Goal: Download file/media

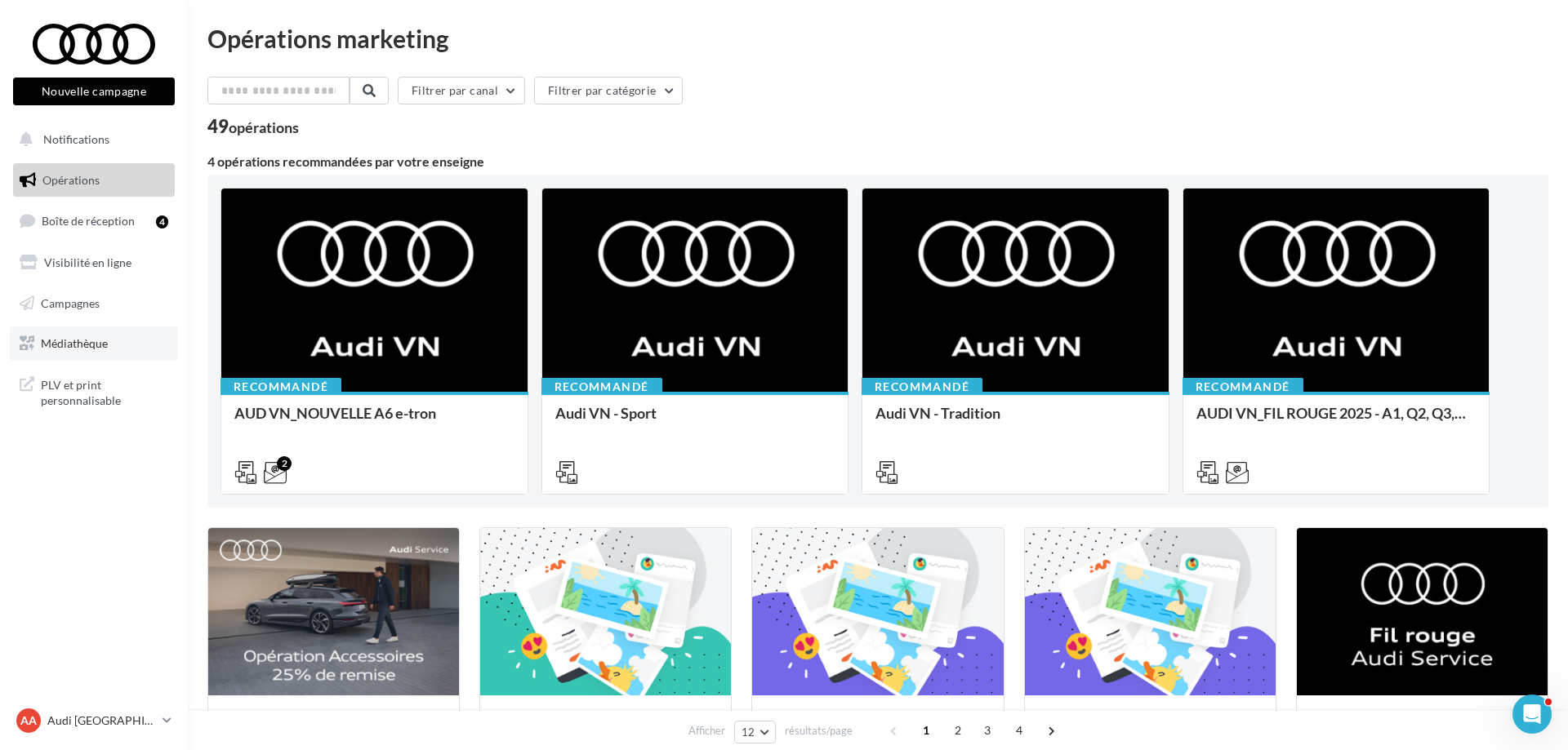
click at [124, 337] on link "Médiathèque" at bounding box center [94, 344] width 168 height 35
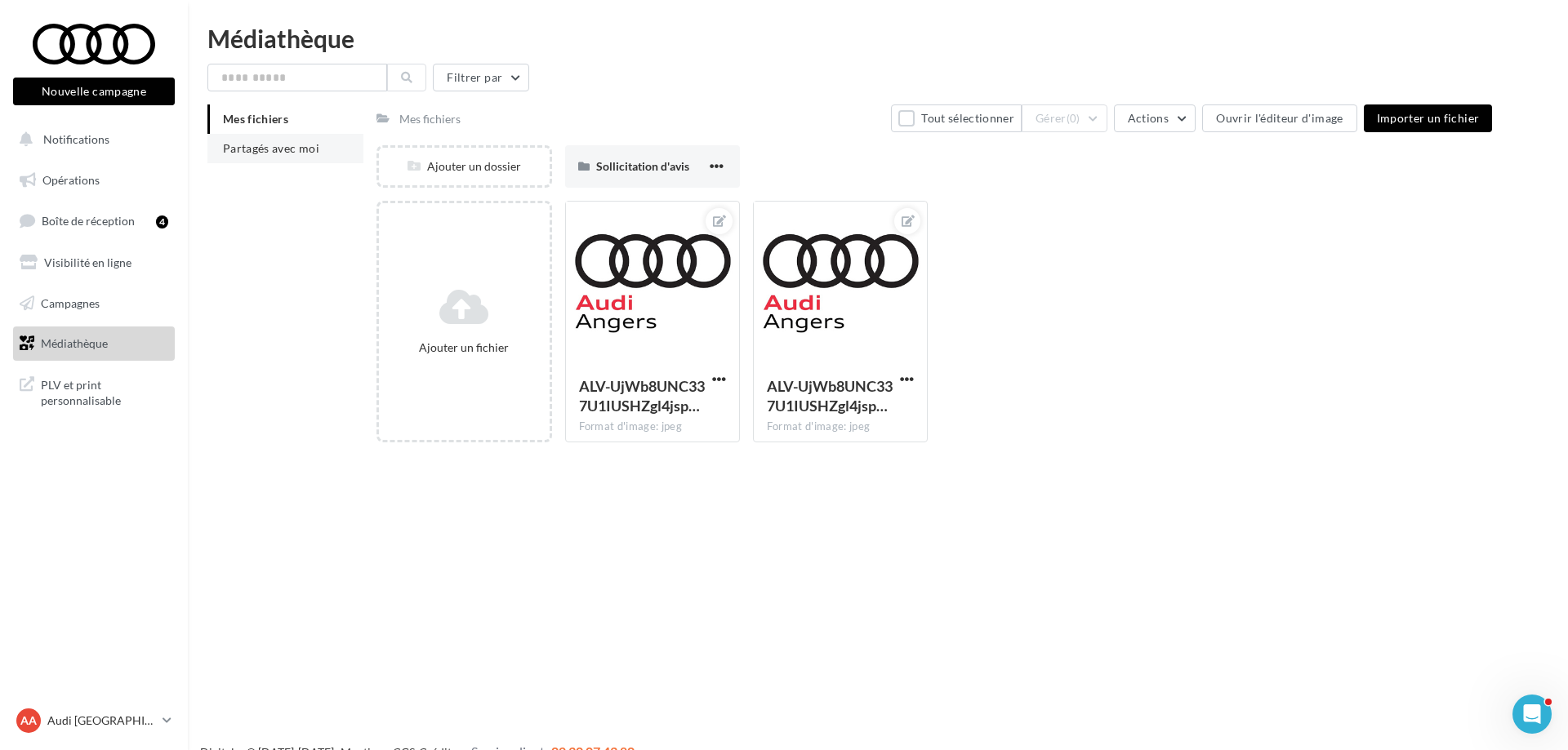
click at [292, 151] on span "Partagés avec moi" at bounding box center [271, 149] width 96 height 14
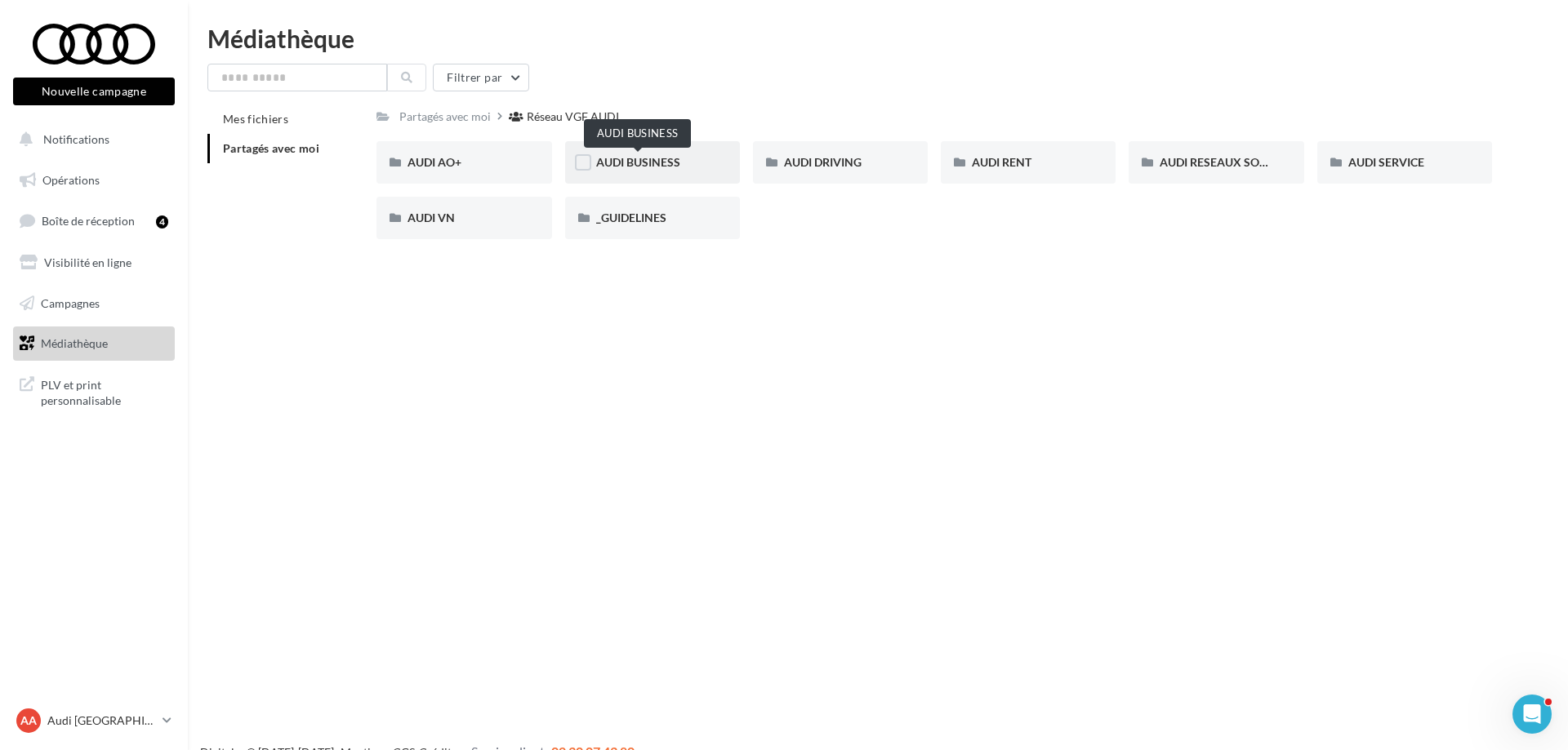
click at [633, 158] on span "AUDI BUSINESS" at bounding box center [638, 162] width 84 height 14
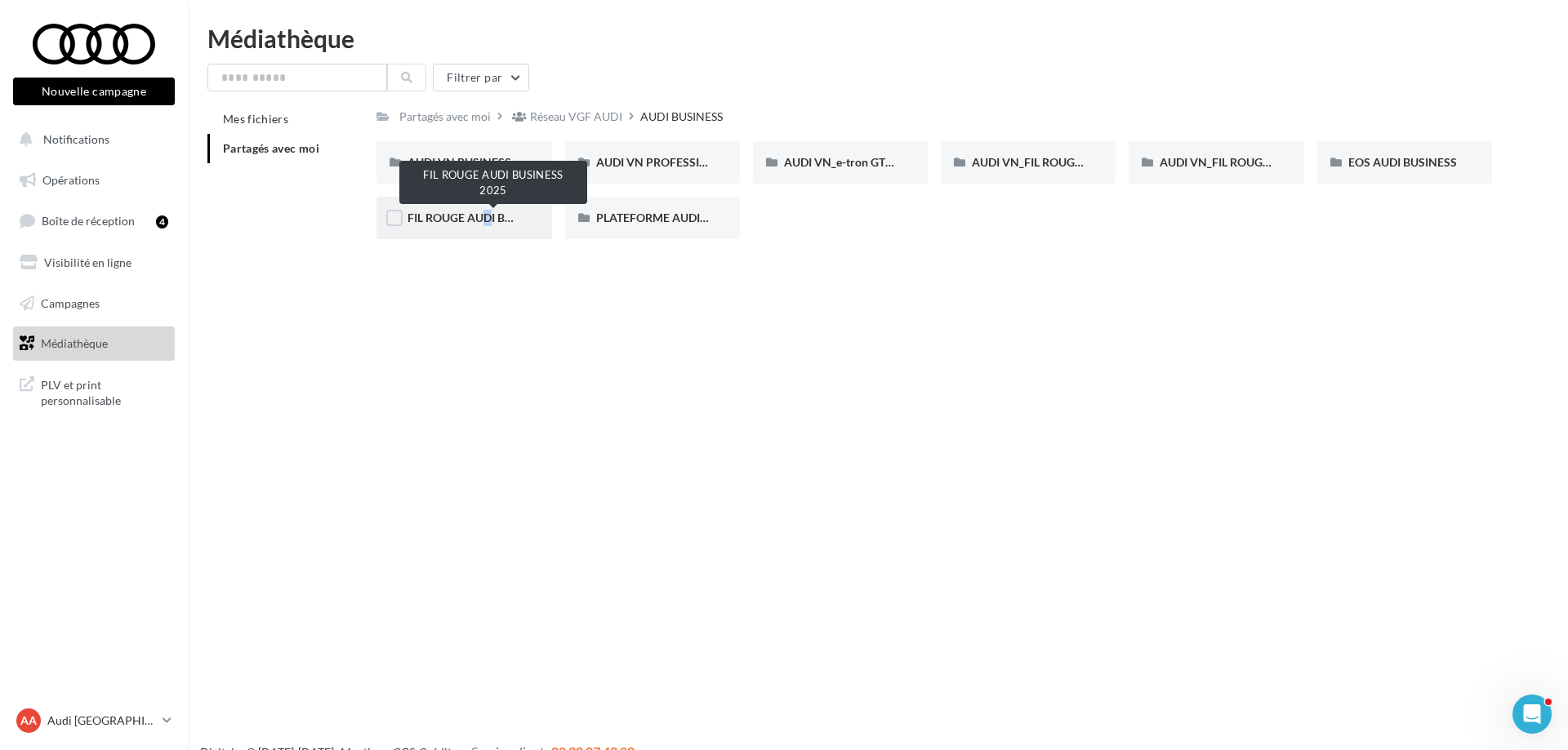
click at [471, 224] on span "FIL ROUGE AUDI BUSINESS 2025" at bounding box center [494, 218] width 172 height 14
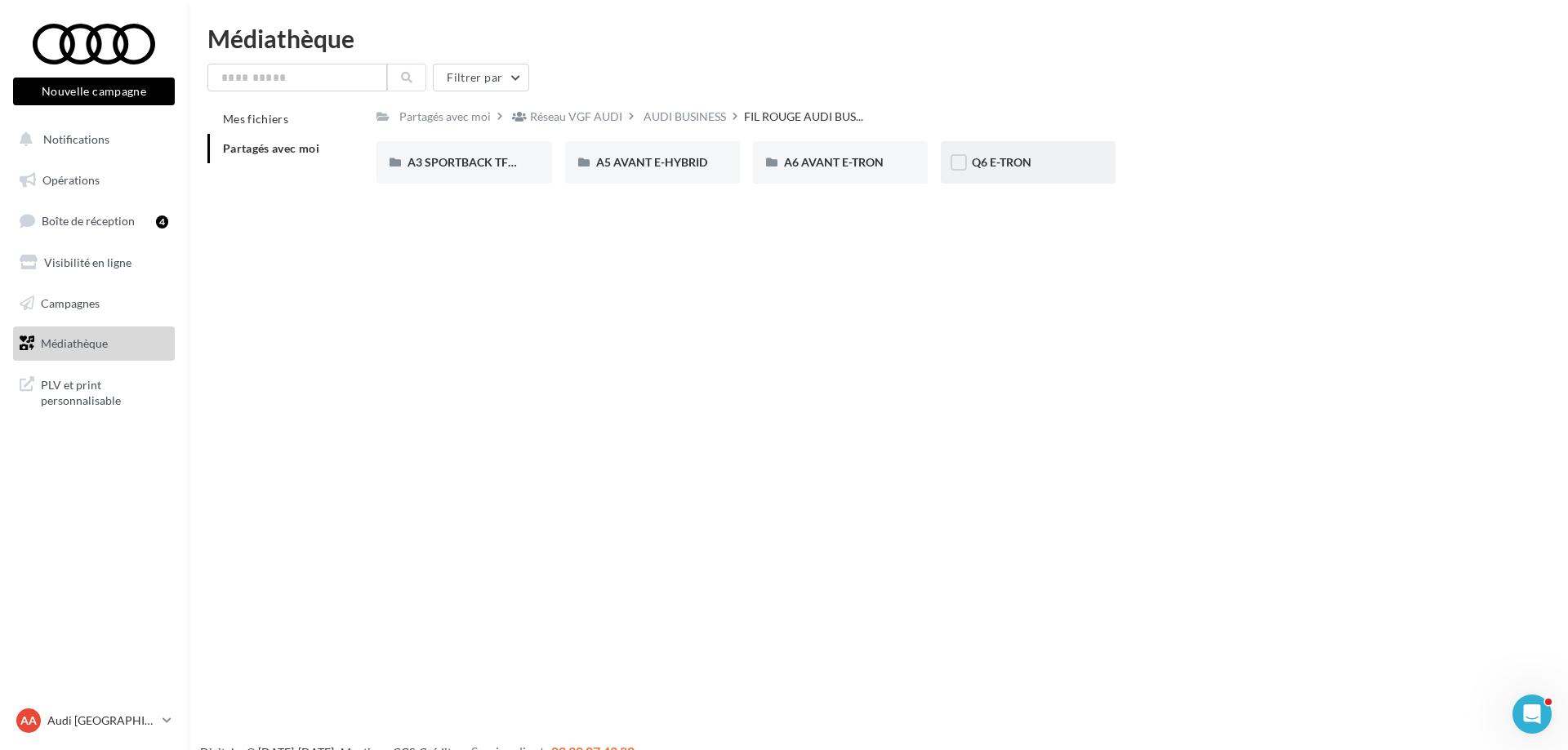
click at [1003, 156] on div "Q6 E-TRON" at bounding box center [1029, 162] width 113 height 16
click at [676, 169] on div "META" at bounding box center [653, 162] width 113 height 16
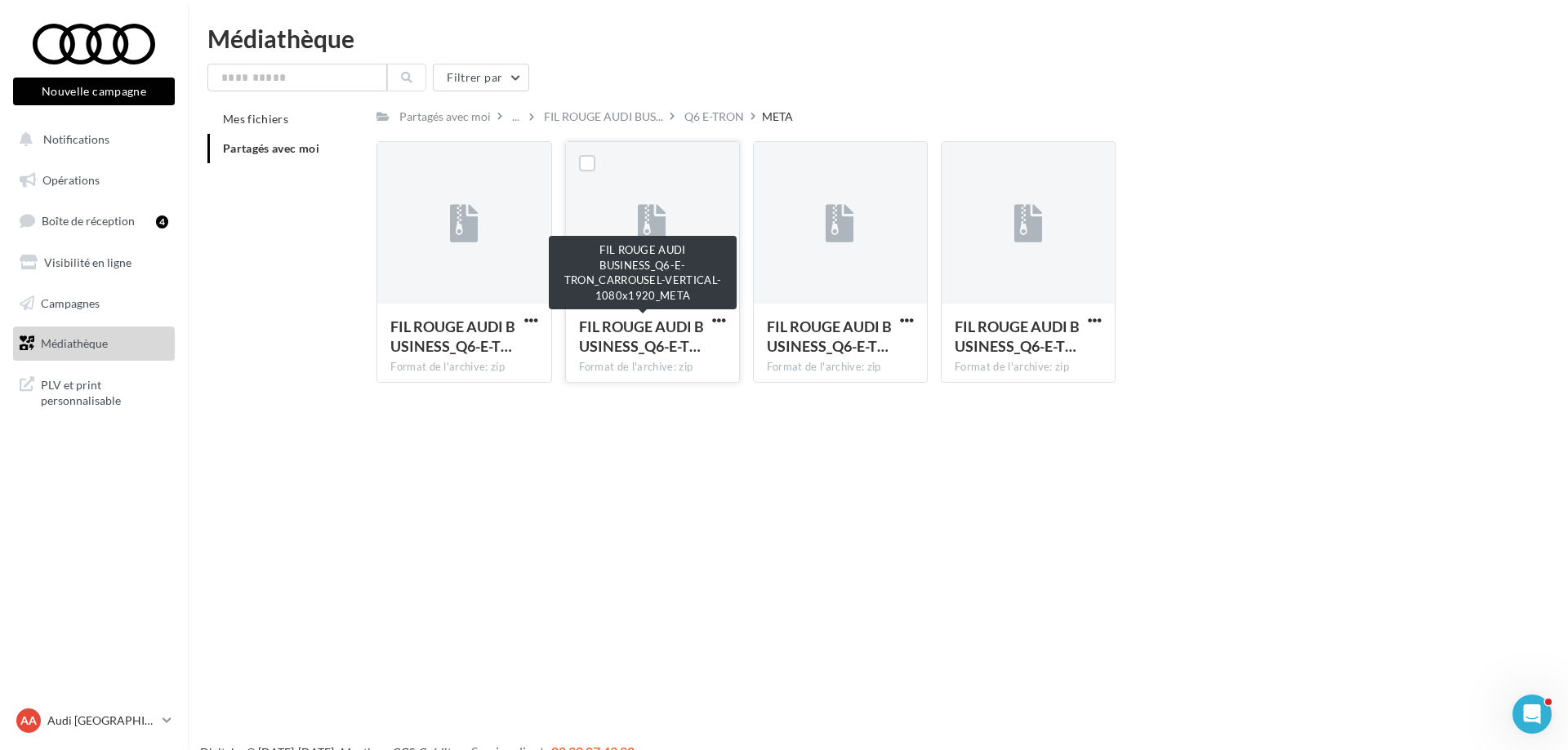
click at [702, 321] on span "FIL ROUGE AUDI BUSINESS_Q6-E-T…" at bounding box center [641, 337] width 125 height 38
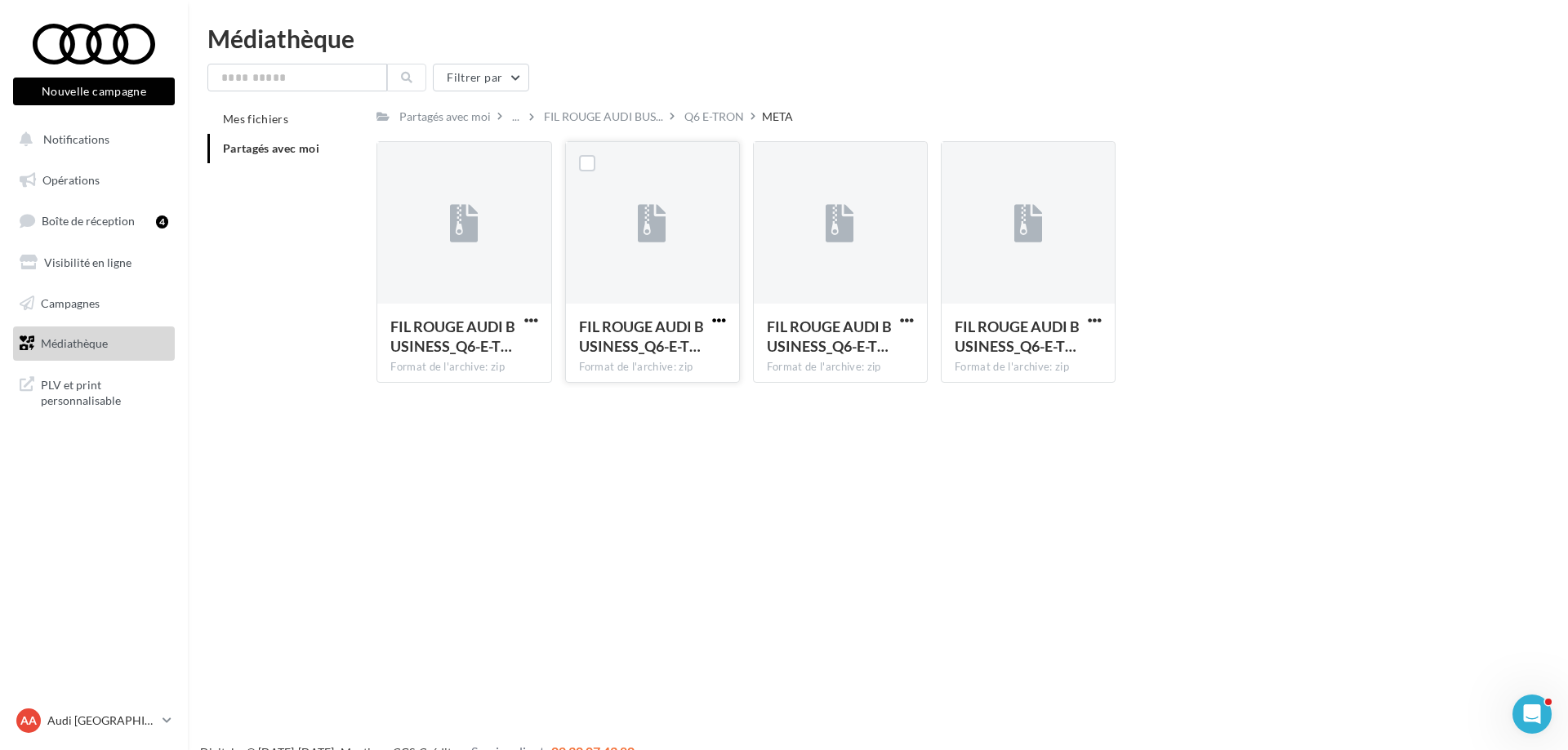
click at [722, 320] on span "button" at bounding box center [720, 320] width 14 height 14
drag, startPoint x: 712, startPoint y: 354, endPoint x: 533, endPoint y: 346, distance: 179.2
click at [711, 354] on button "Télécharger" at bounding box center [647, 353] width 164 height 43
click at [525, 323] on span "button" at bounding box center [531, 320] width 14 height 14
click at [520, 351] on button "Télécharger" at bounding box center [460, 353] width 164 height 43
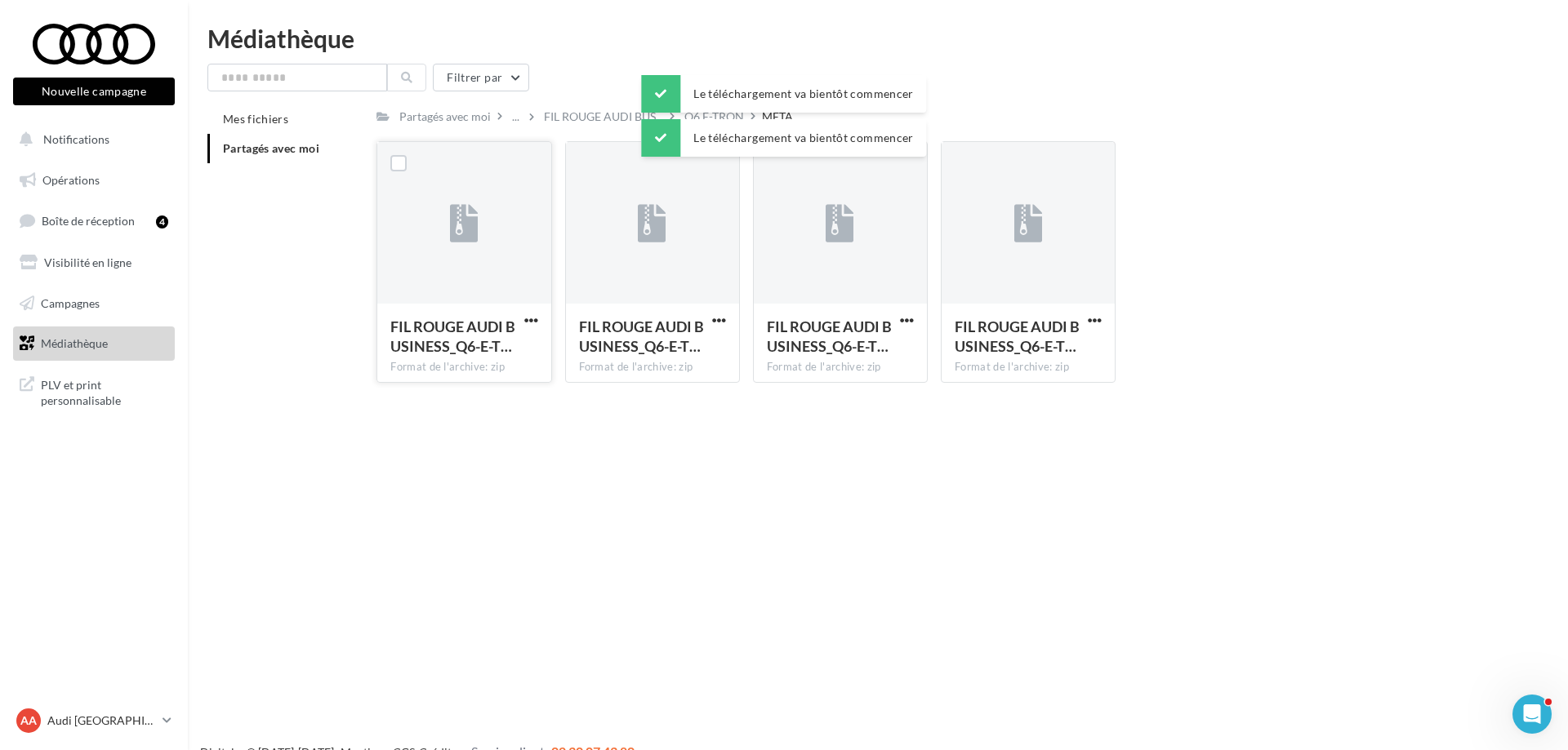
click at [718, 116] on div "Le téléchargement va bientôt commencer Le téléchargement va bientôt commencer" at bounding box center [784, 119] width 285 height 88
drag, startPoint x: 629, startPoint y: 37, endPoint x: 651, endPoint y: 52, distance: 26.6
click at [631, 37] on div "Médiathèque" at bounding box center [877, 38] width 1341 height 25
click at [753, 440] on div "Nouvelle campagne Nouvelle campagne Notifications Opérations Boîte de réception…" at bounding box center [784, 400] width 1568 height 750
click at [714, 124] on div "Q6 E-TRON" at bounding box center [715, 117] width 59 height 16
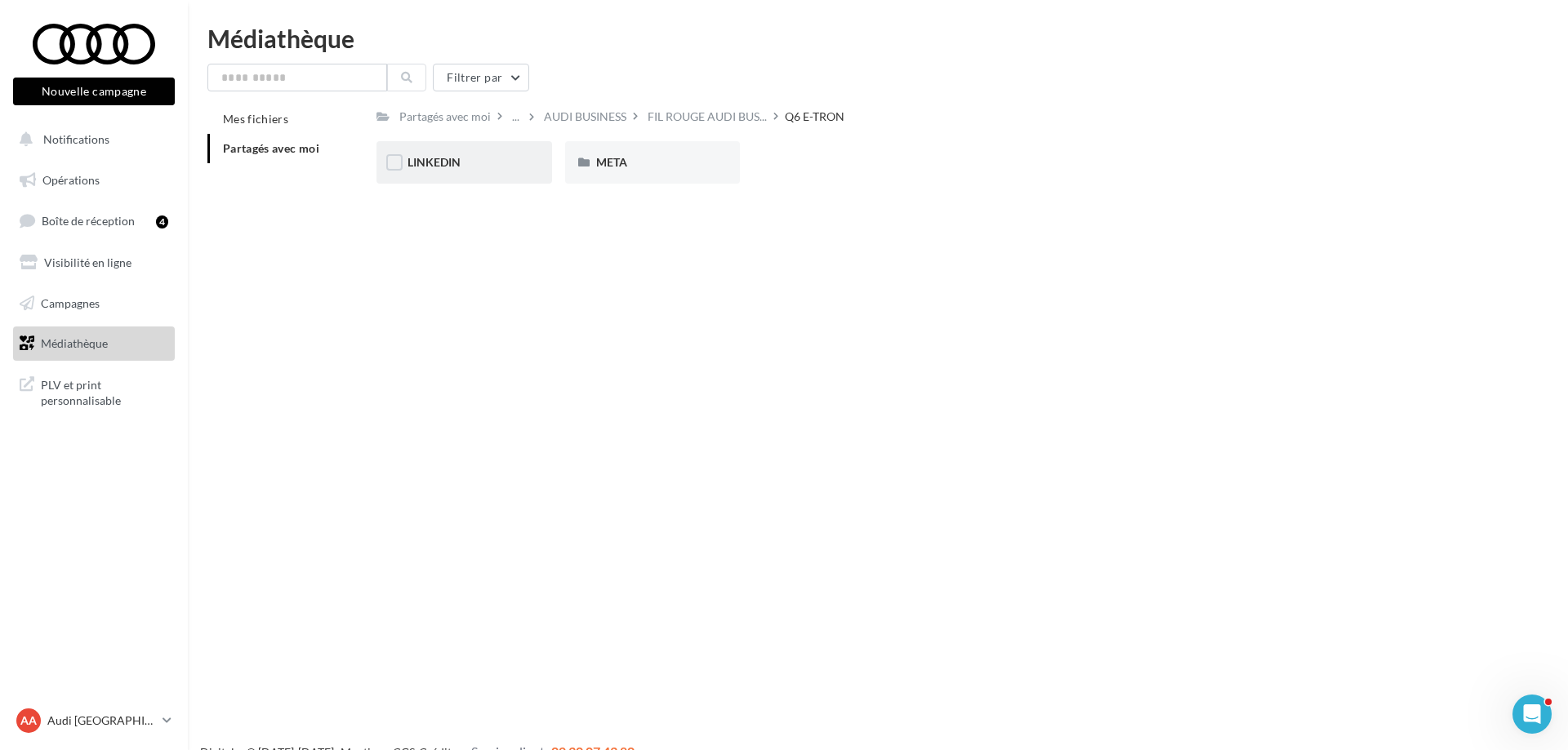
click at [476, 169] on div "LINKEDIN" at bounding box center [464, 162] width 113 height 16
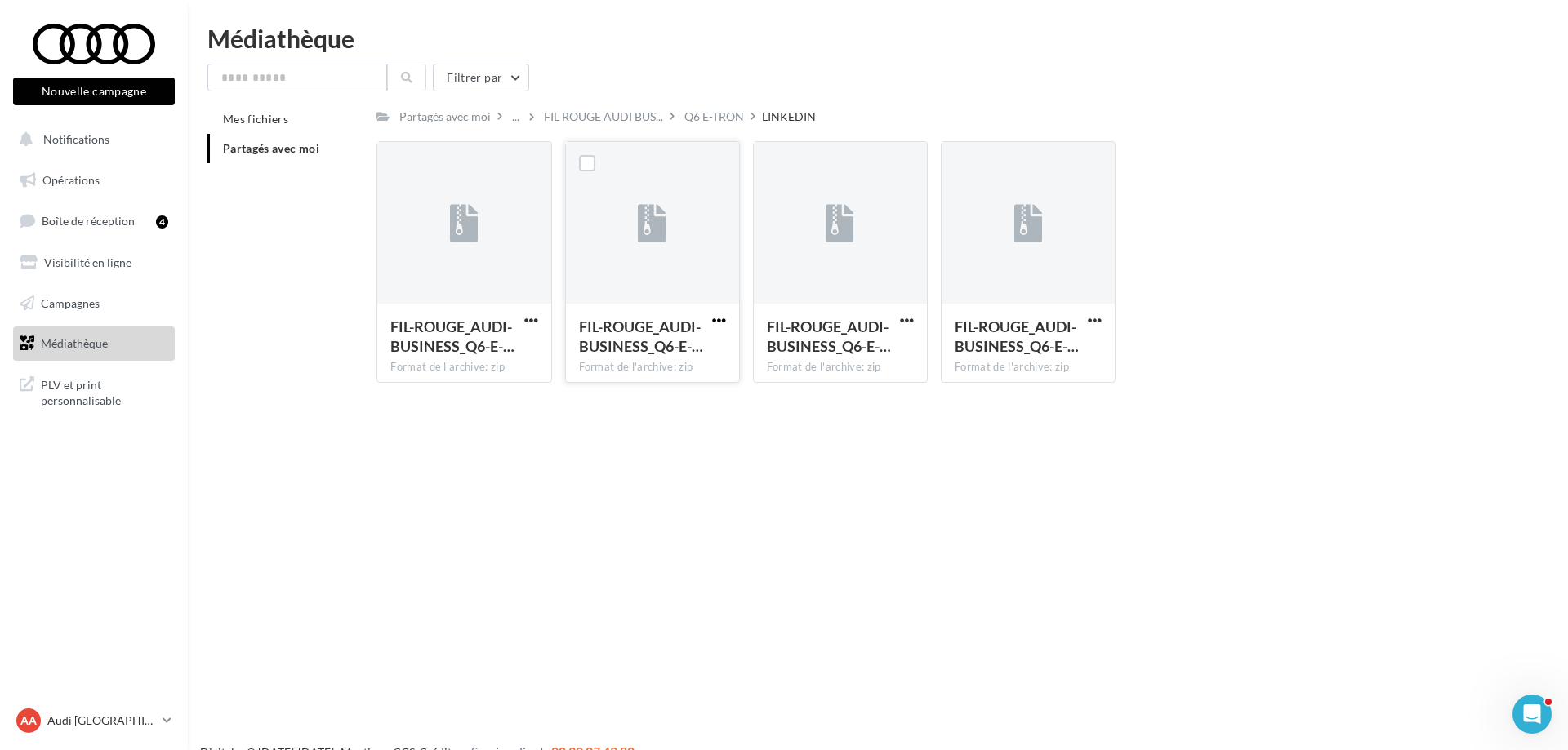
click at [713, 327] on span "button" at bounding box center [720, 320] width 14 height 14
drag, startPoint x: 679, startPoint y: 353, endPoint x: 629, endPoint y: 345, distance: 50.6
click at [671, 351] on button "Télécharger" at bounding box center [647, 353] width 164 height 43
click at [522, 318] on button "button" at bounding box center [531, 321] width 21 height 16
click at [518, 356] on button "Télécharger" at bounding box center [460, 353] width 164 height 43
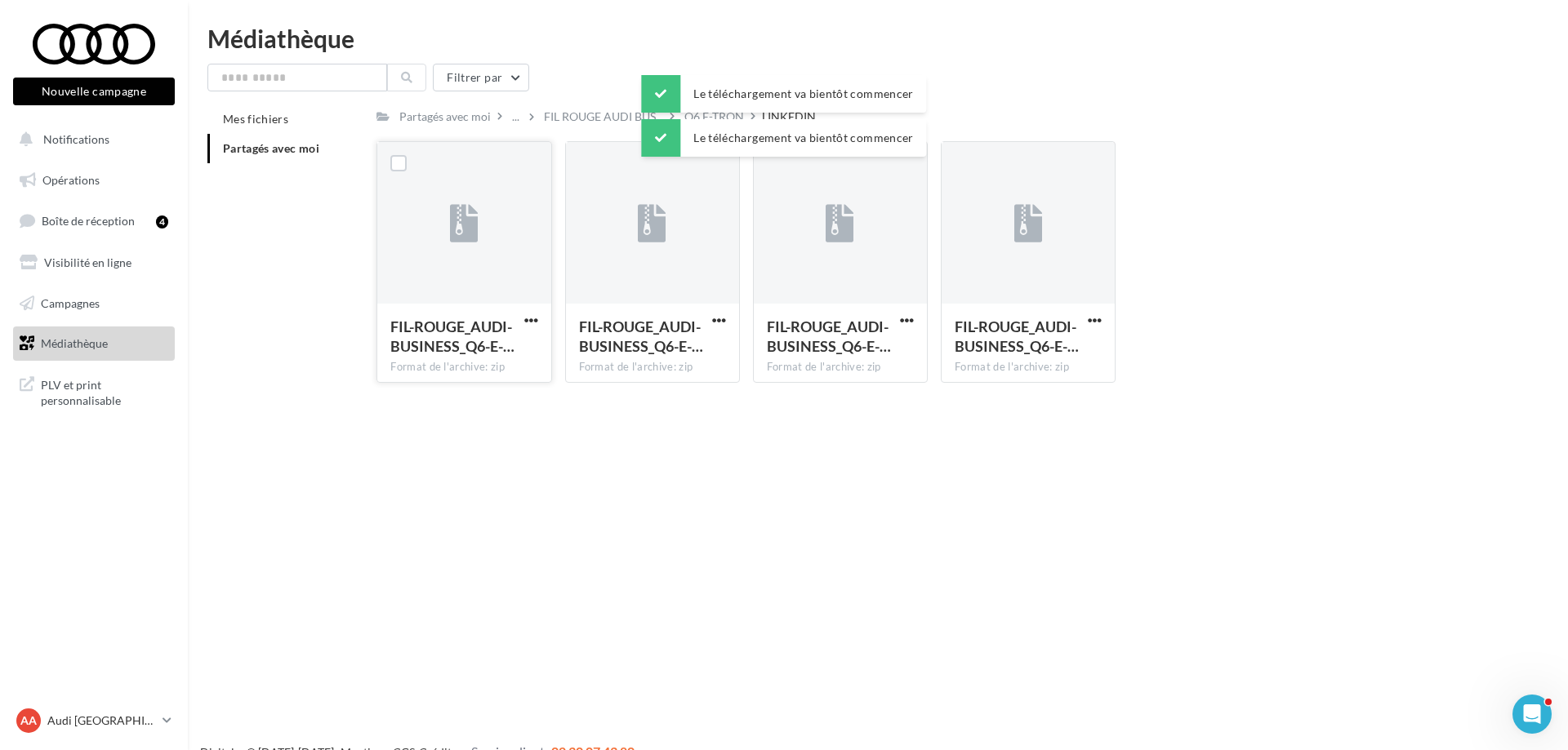
click at [277, 101] on div "Filtrer par Mes fichiers Partagés avec moi Partagés avec moi ... FIL ROUGE AUDI…" at bounding box center [877, 229] width 1341 height 332
click at [512, 119] on div "..." at bounding box center [515, 116] width 14 height 23
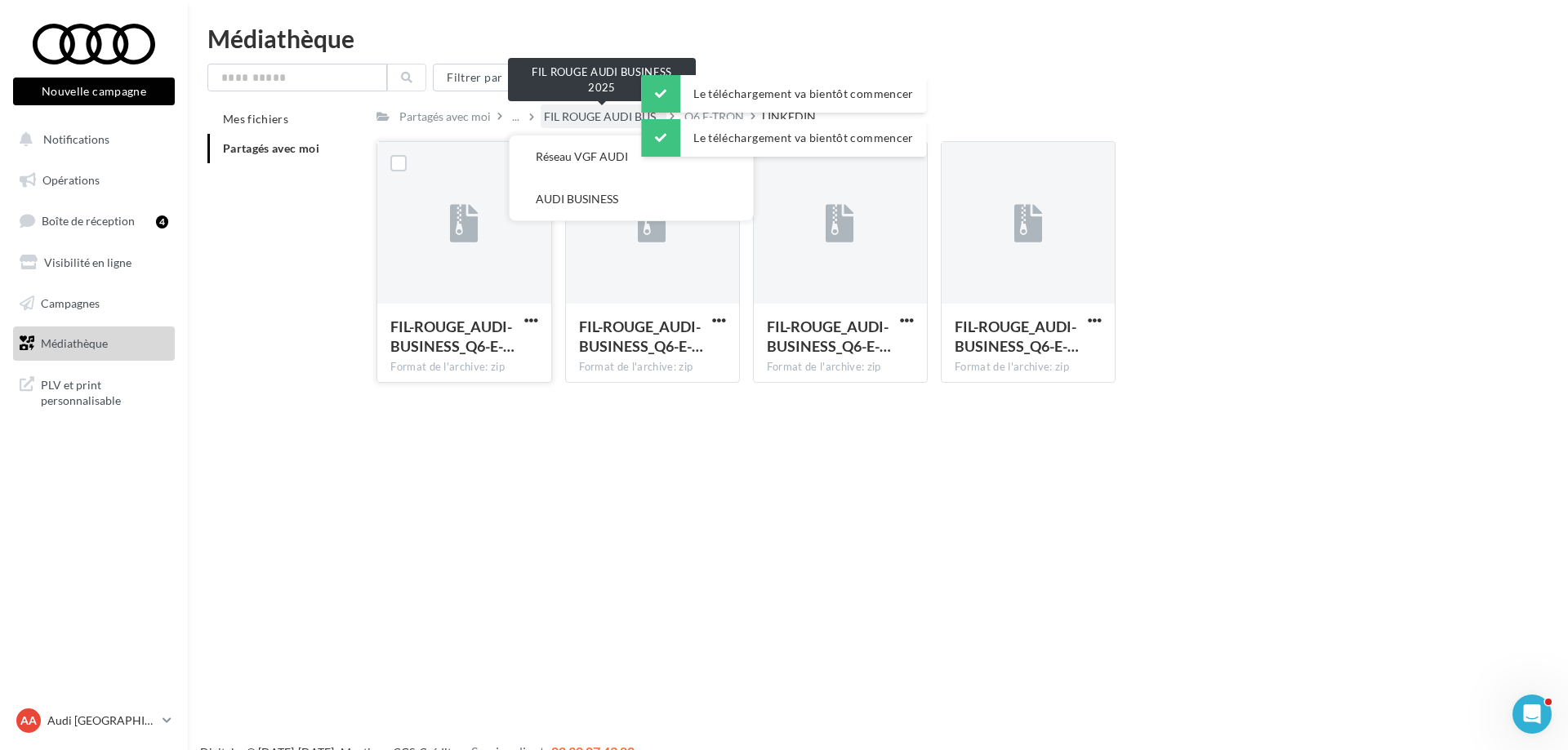
click at [565, 121] on span "FIL ROUGE AUDI BUS..." at bounding box center [604, 117] width 119 height 16
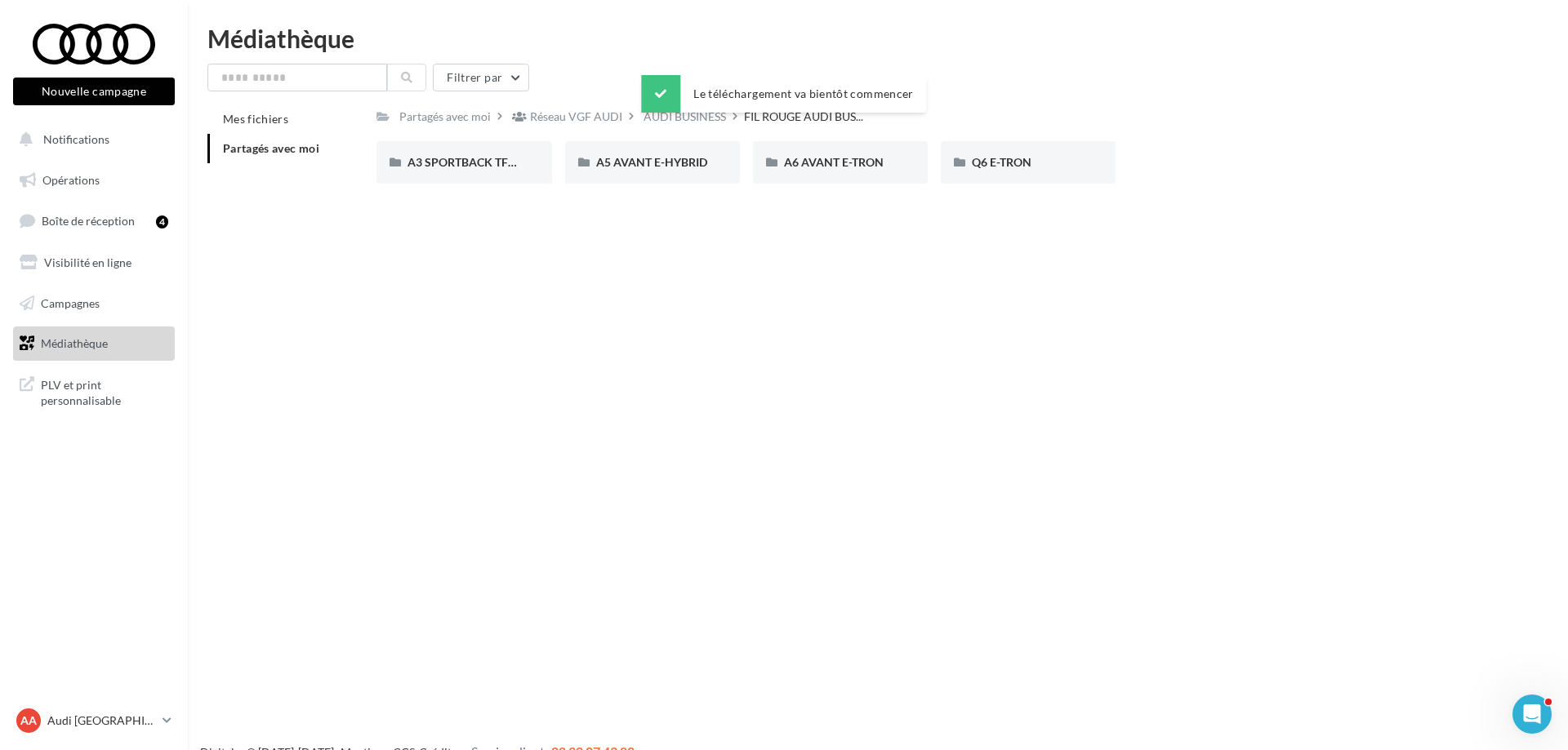
click at [678, 117] on div "Le téléchargement va bientôt commencer" at bounding box center [784, 97] width 285 height 45
click at [664, 120] on div "AUDI BUSINESS" at bounding box center [684, 117] width 82 height 16
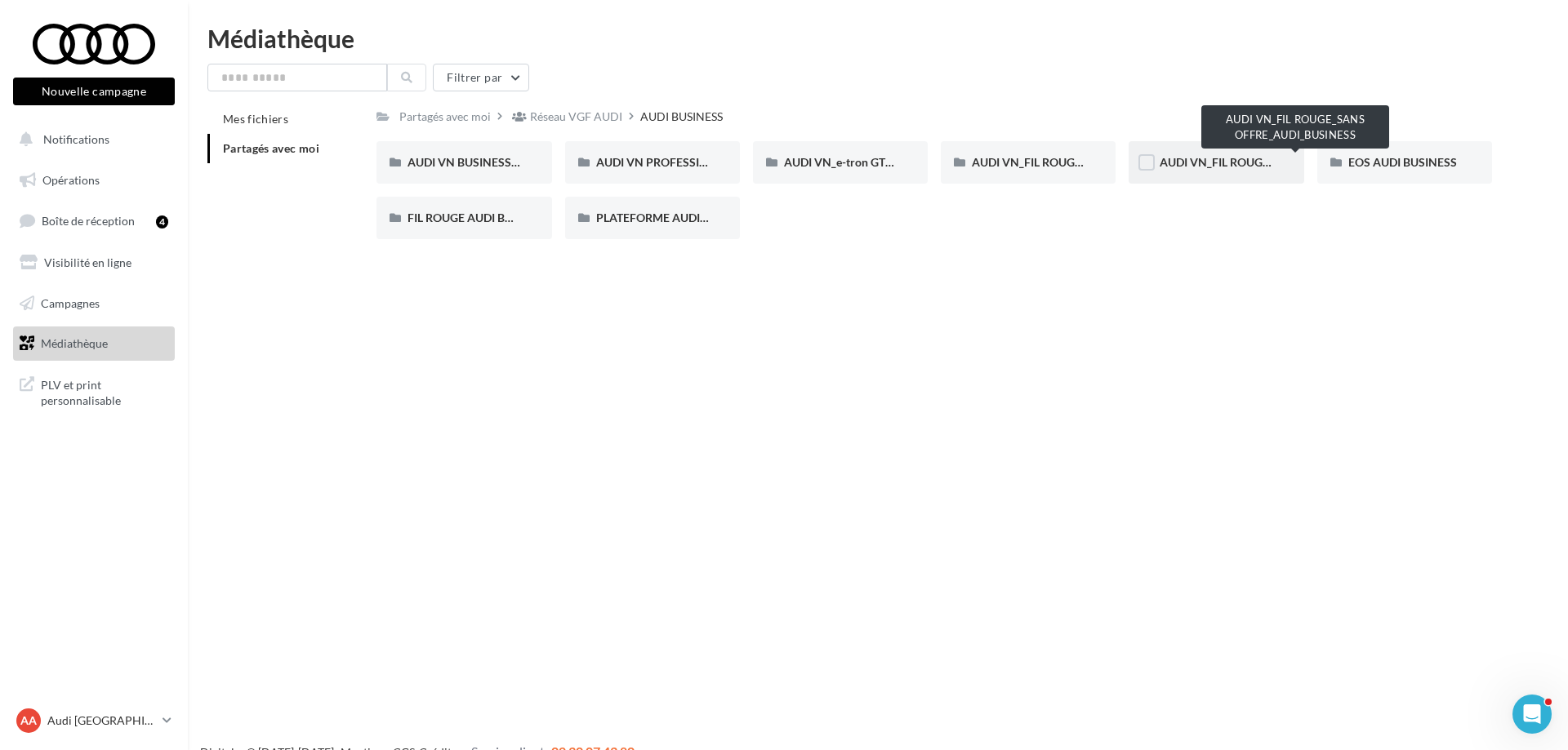
click at [1261, 162] on span "AUDI VN_FIL ROUGE_SANS OFFRE_AUDI_BUSINESS" at bounding box center [1296, 162] width 275 height 14
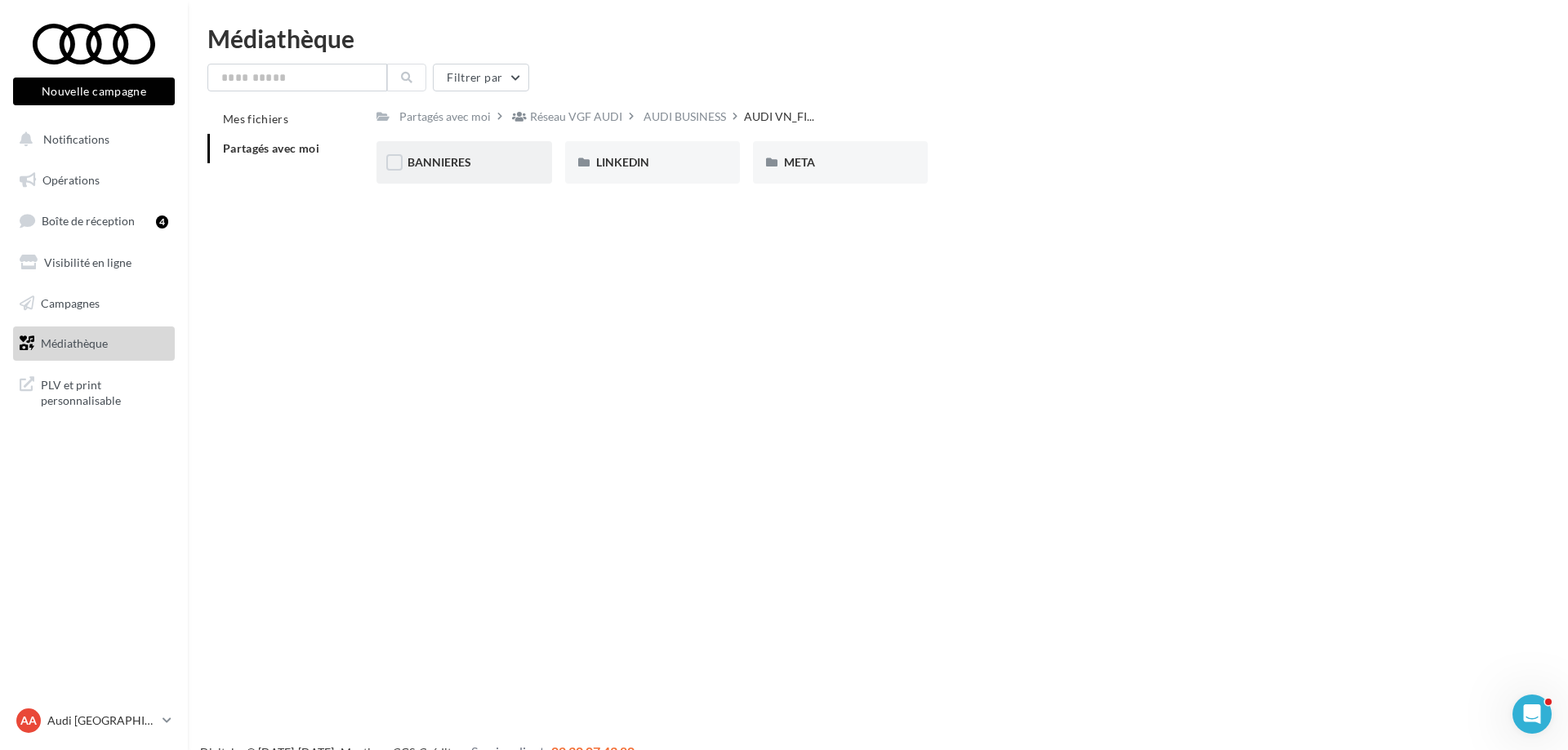
click at [508, 157] on div "BANNIERES" at bounding box center [464, 162] width 113 height 16
click at [476, 162] on div "Q6 e-tron" at bounding box center [464, 162] width 113 height 16
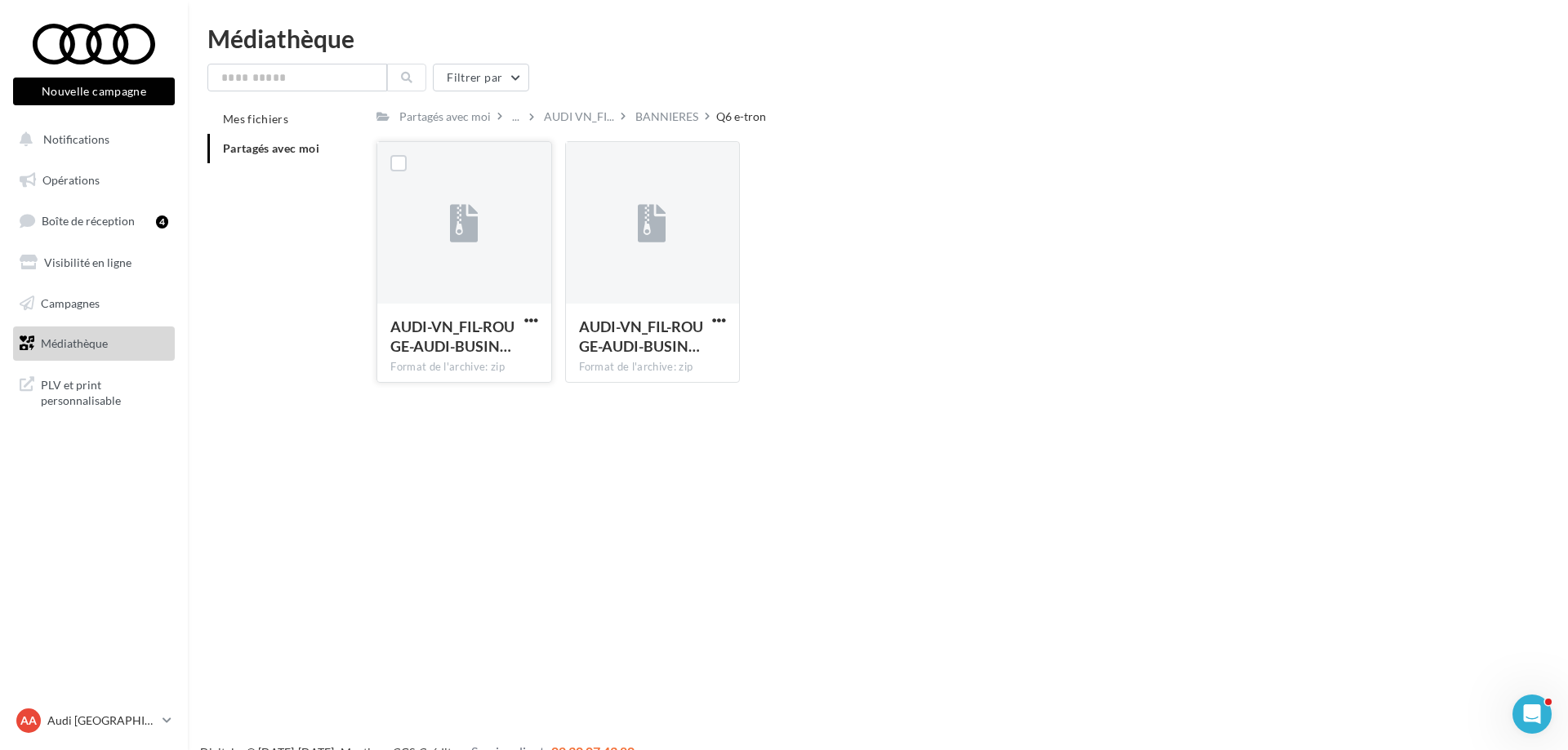
click at [515, 330] on div "AUDI-VN_FIL-ROUGE-AUDI-BUSIN…" at bounding box center [454, 337] width 128 height 40
click at [525, 329] on button "button" at bounding box center [531, 321] width 21 height 16
drag, startPoint x: 518, startPoint y: 350, endPoint x: 542, endPoint y: 275, distance: 78.7
click at [517, 350] on button "Télécharger" at bounding box center [460, 353] width 164 height 43
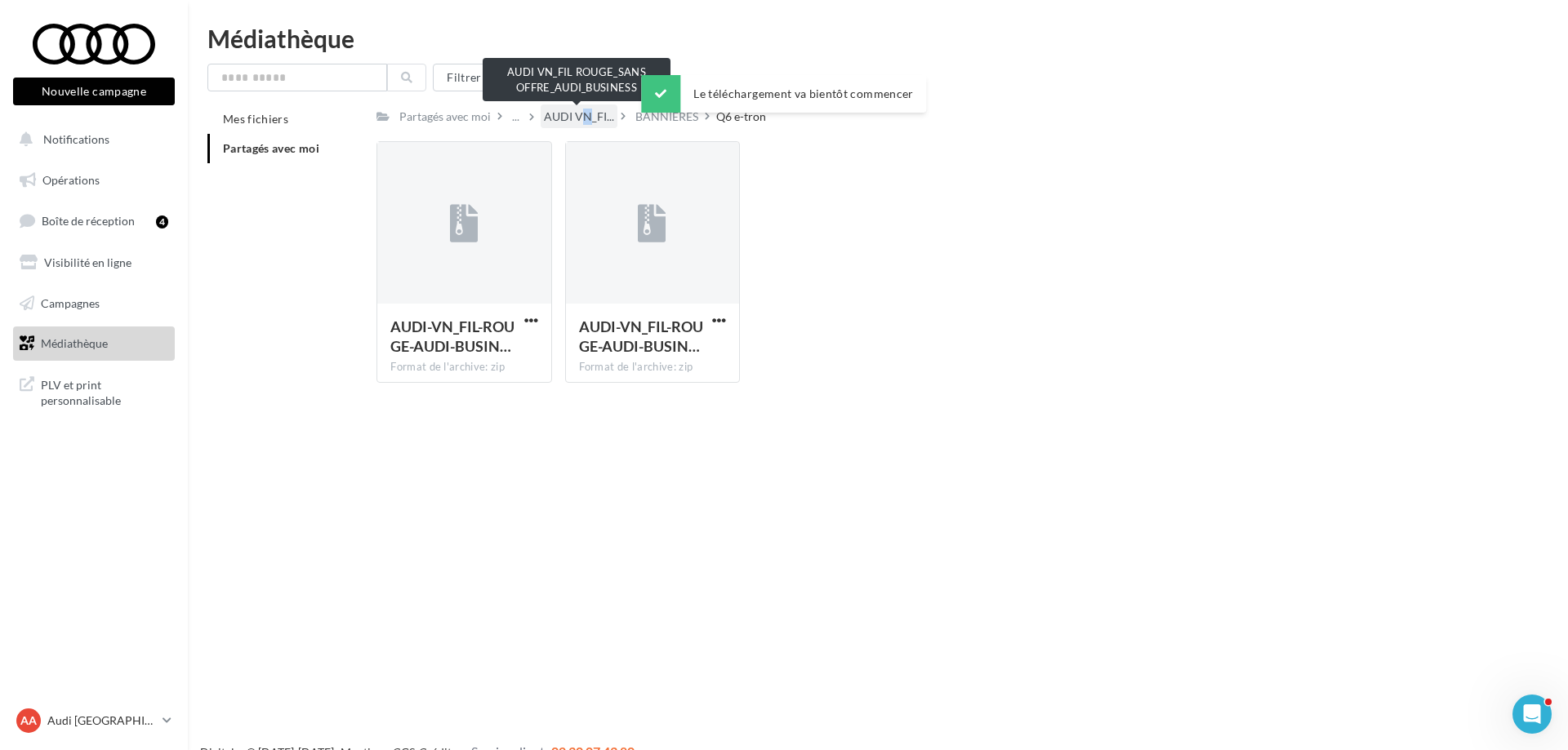
click at [576, 122] on span "AUDI VN_FI..." at bounding box center [579, 117] width 70 height 16
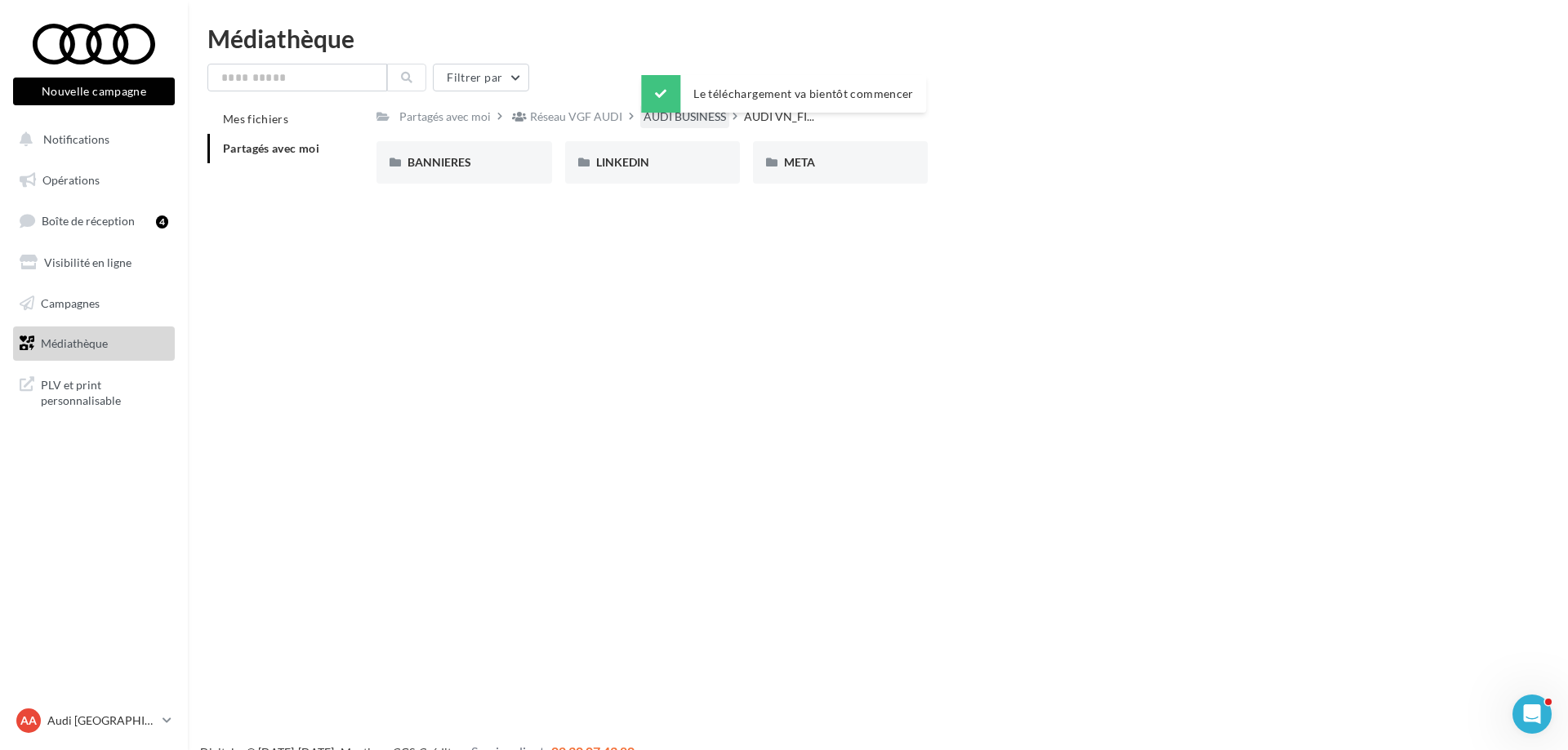
click at [672, 124] on div "AUDI BUSINESS" at bounding box center [684, 117] width 82 height 16
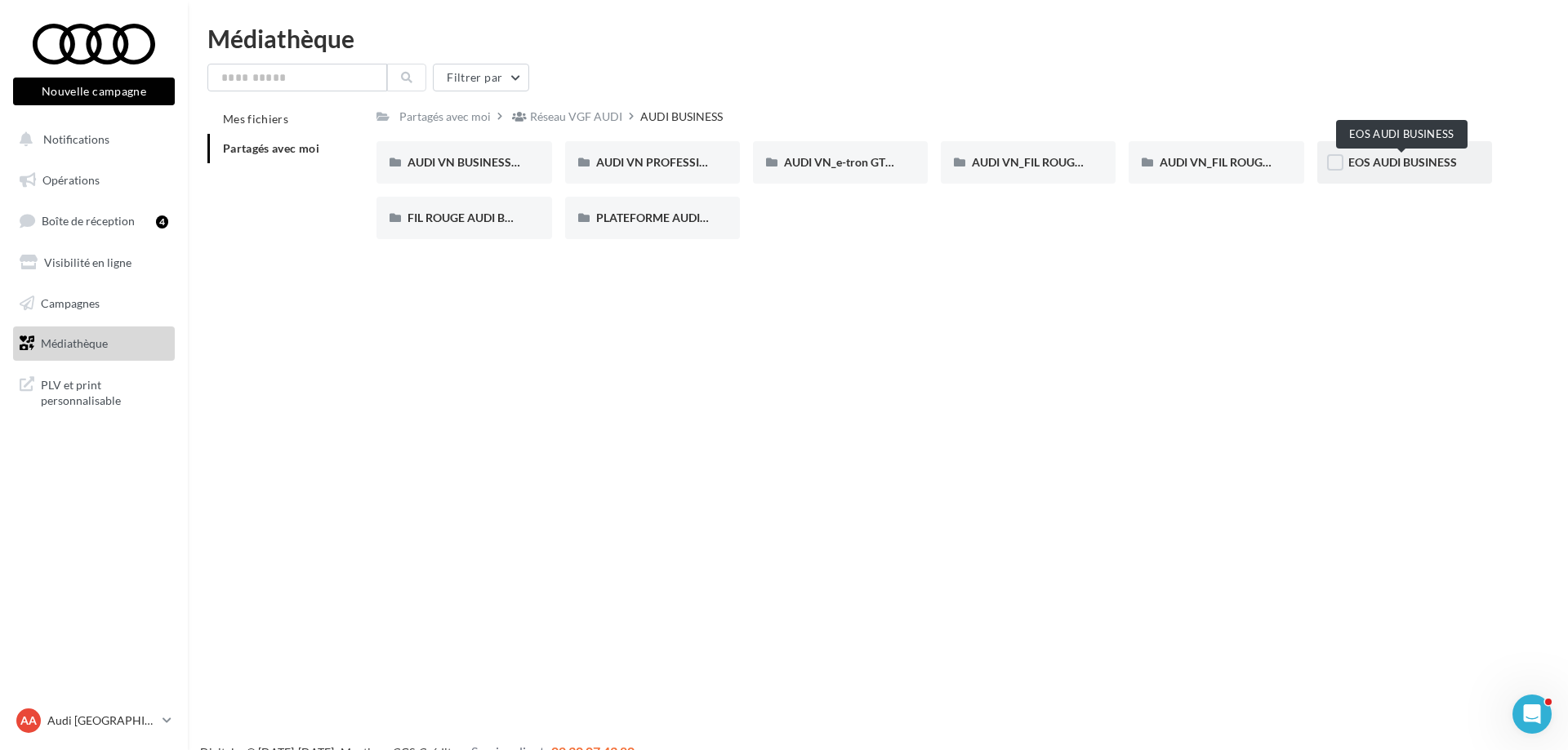
click at [1409, 164] on span "EOS AUDI BUSINESS" at bounding box center [1403, 162] width 109 height 14
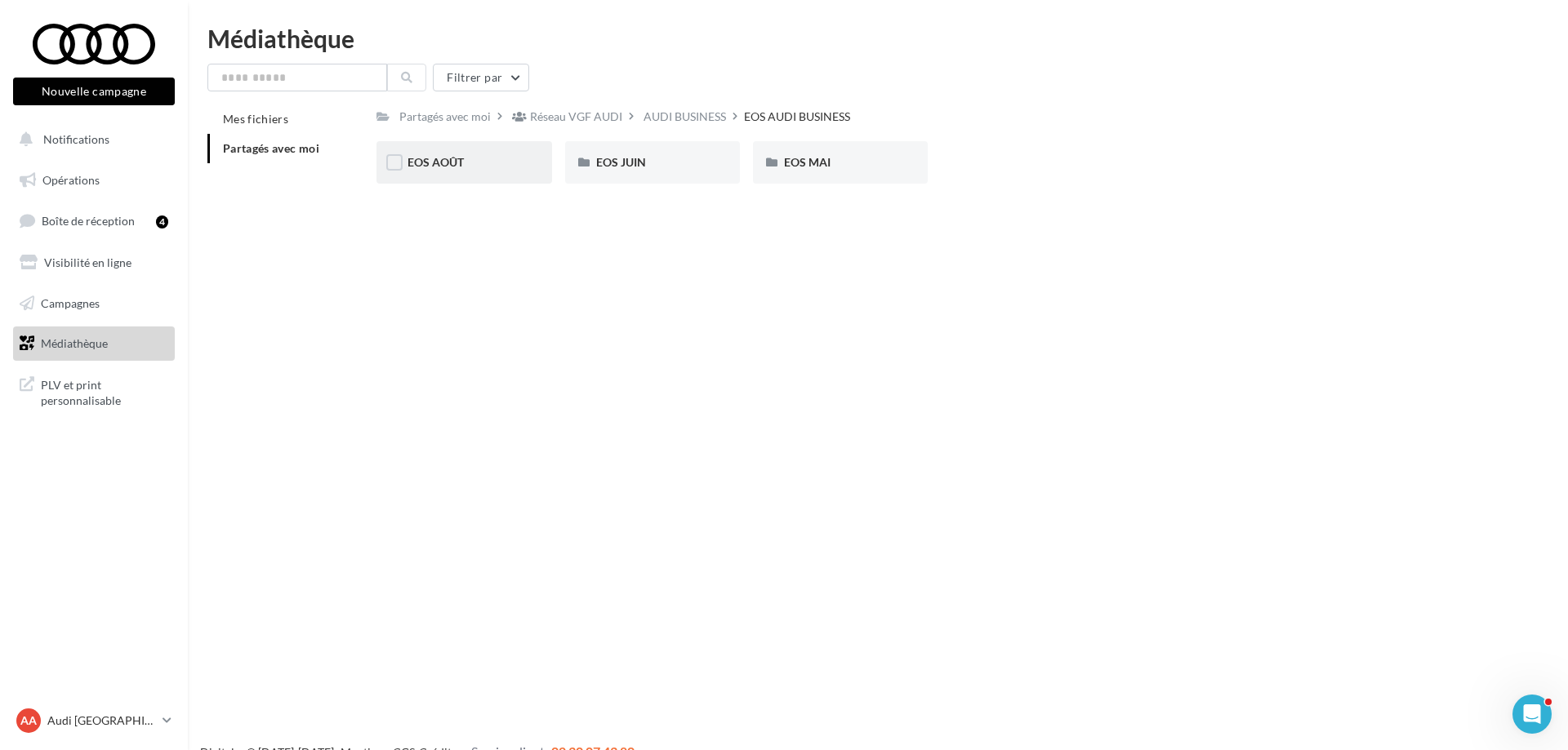
click at [439, 173] on div "EOS AOÛT" at bounding box center [464, 162] width 174 height 43
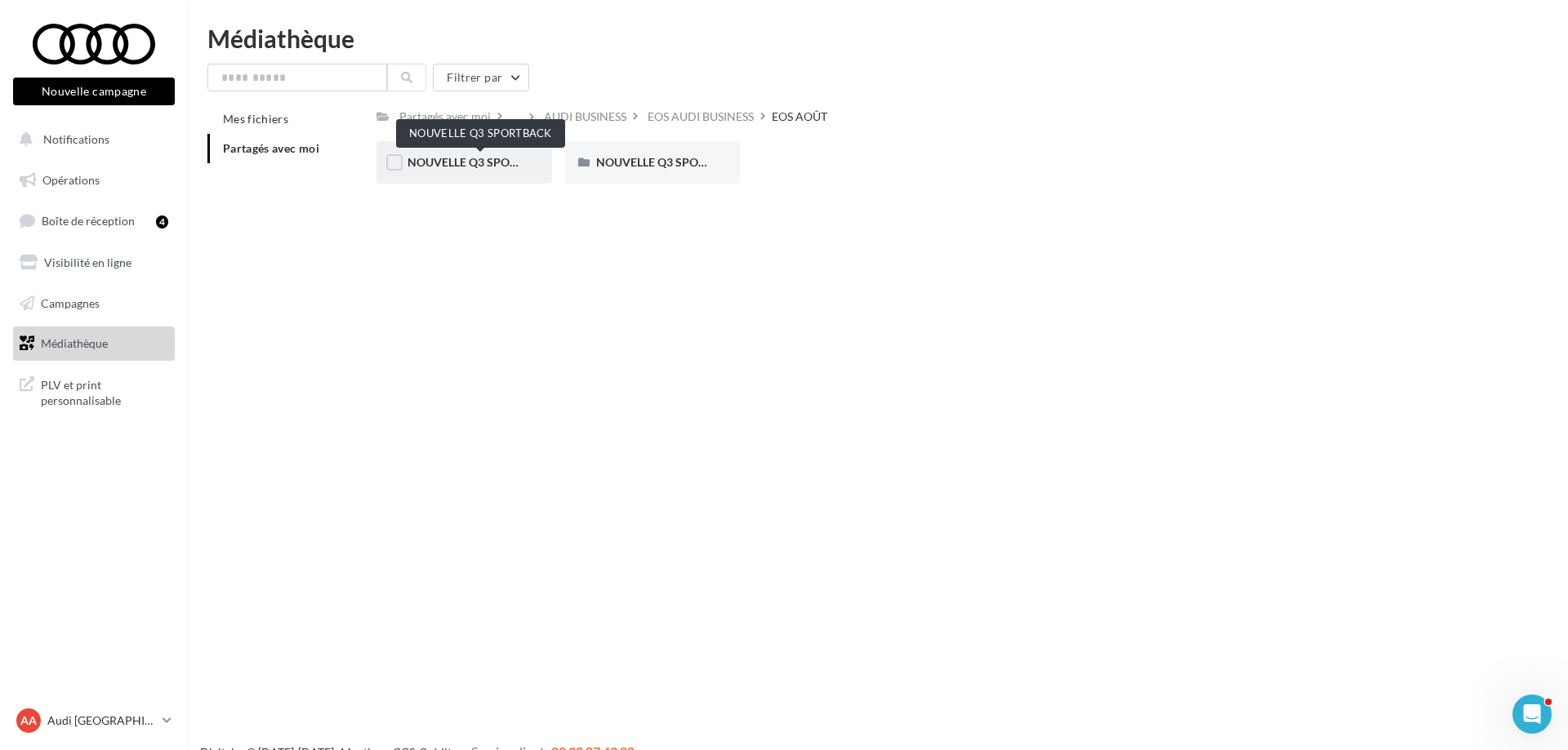
click at [498, 165] on span "NOUVELLE Q3 SPORTBACK" at bounding box center [481, 162] width 147 height 14
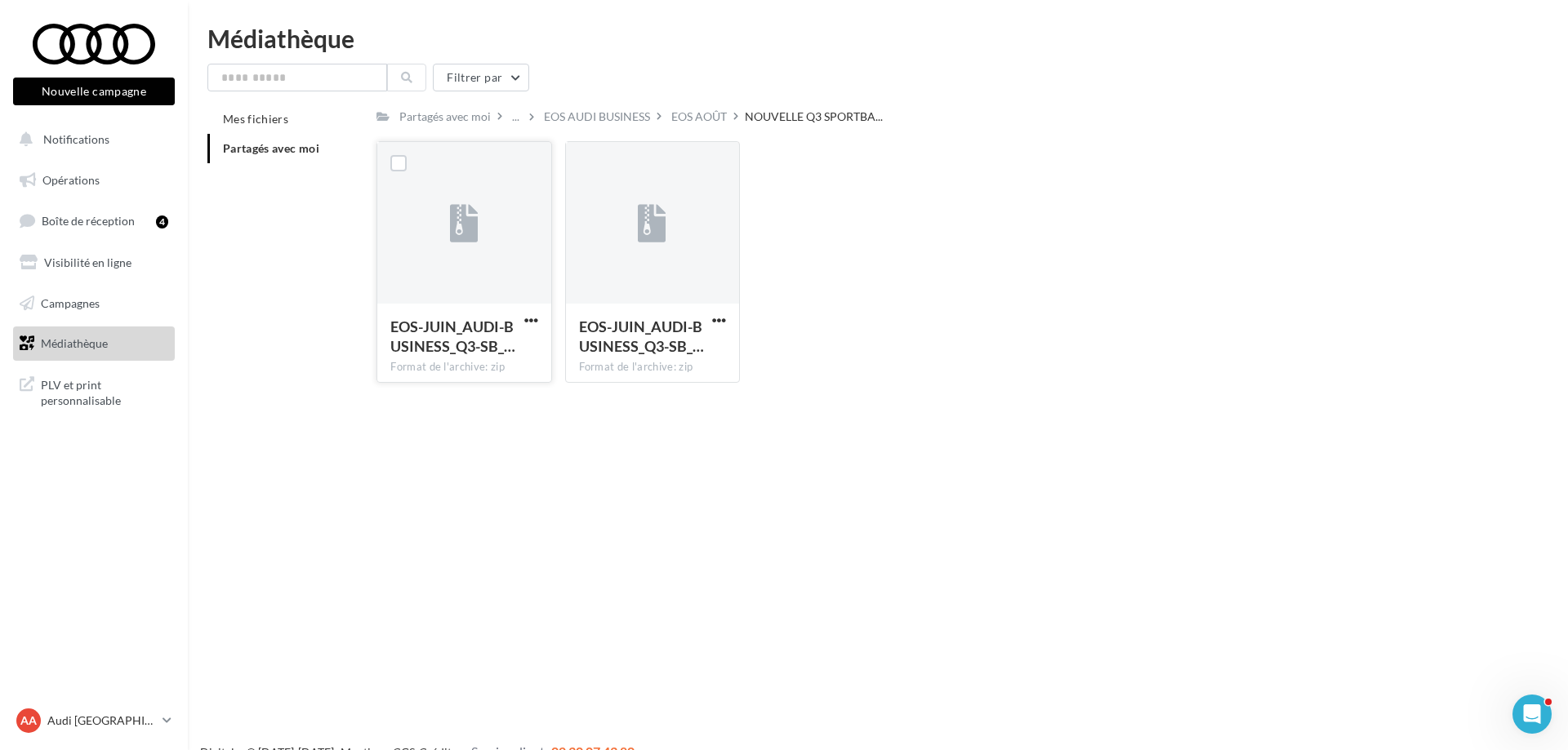
click at [541, 325] on div "EOS-JUIN_AUDI-BUSINESS_Q3-SB_… Format de l'archive: zip" at bounding box center [464, 342] width 173 height 76
click at [531, 320] on span "button" at bounding box center [531, 320] width 14 height 14
click at [510, 358] on button "Télécharger" at bounding box center [460, 353] width 164 height 43
click at [694, 118] on div "Le téléchargement va bientôt commencer" at bounding box center [784, 97] width 285 height 45
drag, startPoint x: 694, startPoint y: 123, endPoint x: 616, endPoint y: 121, distance: 78.0
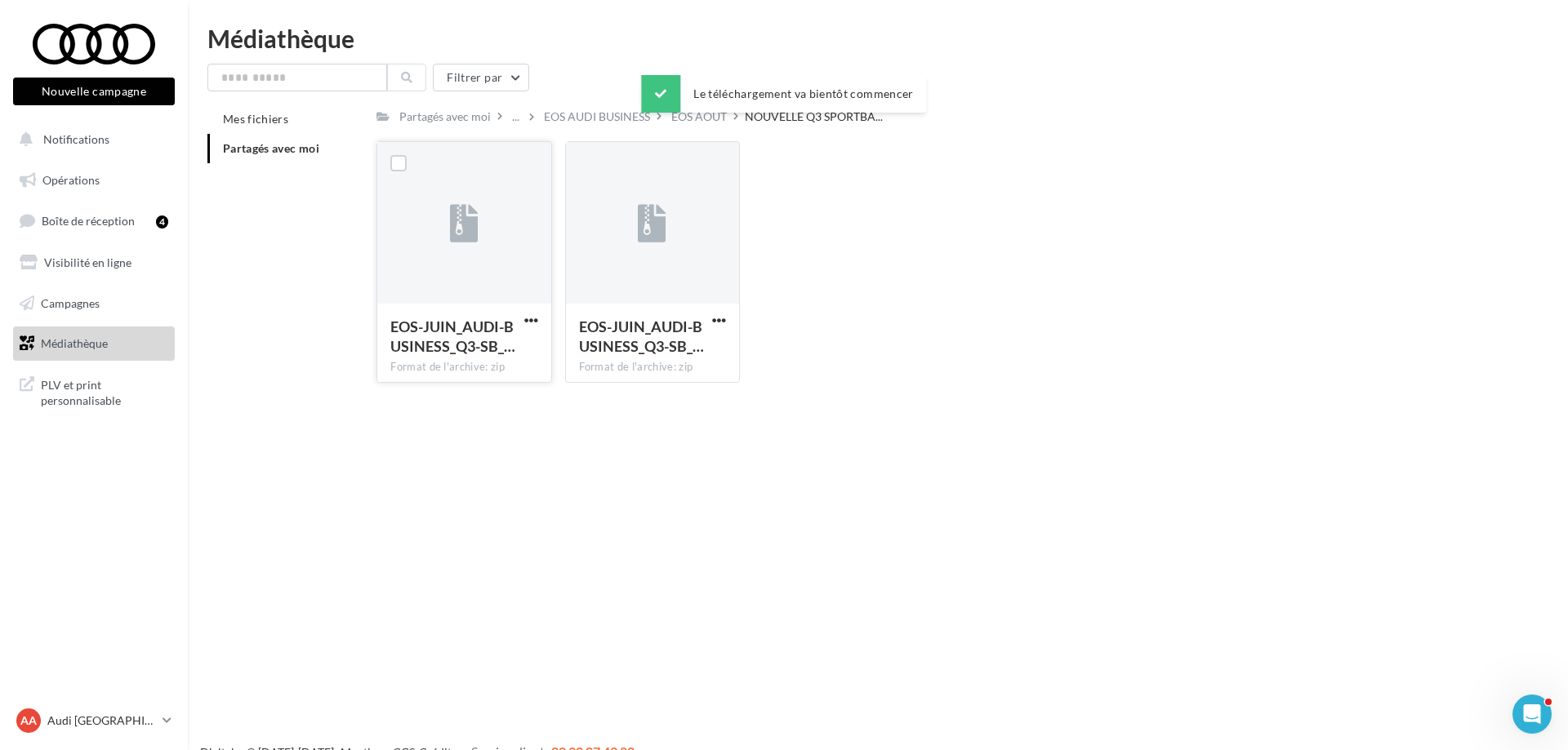
click at [694, 123] on div "EOS AOÛT" at bounding box center [699, 117] width 56 height 16
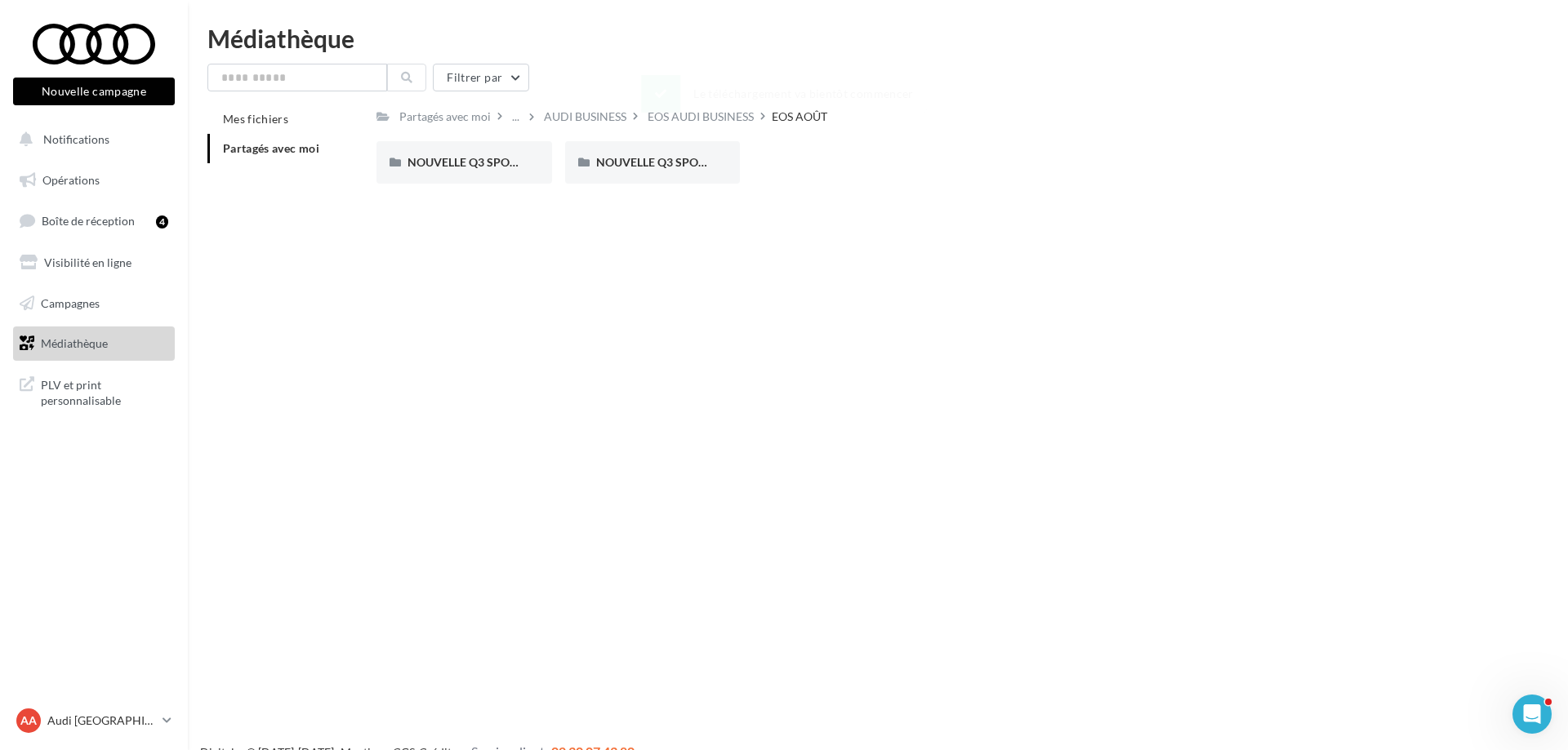
click at [677, 116] on div "Le téléchargement va bientôt commencer" at bounding box center [784, 97] width 285 height 45
click at [679, 121] on div "EOS AUDI BUSINESS" at bounding box center [700, 117] width 106 height 16
click at [700, 117] on div "AUDI BUSINESS" at bounding box center [684, 117] width 82 height 16
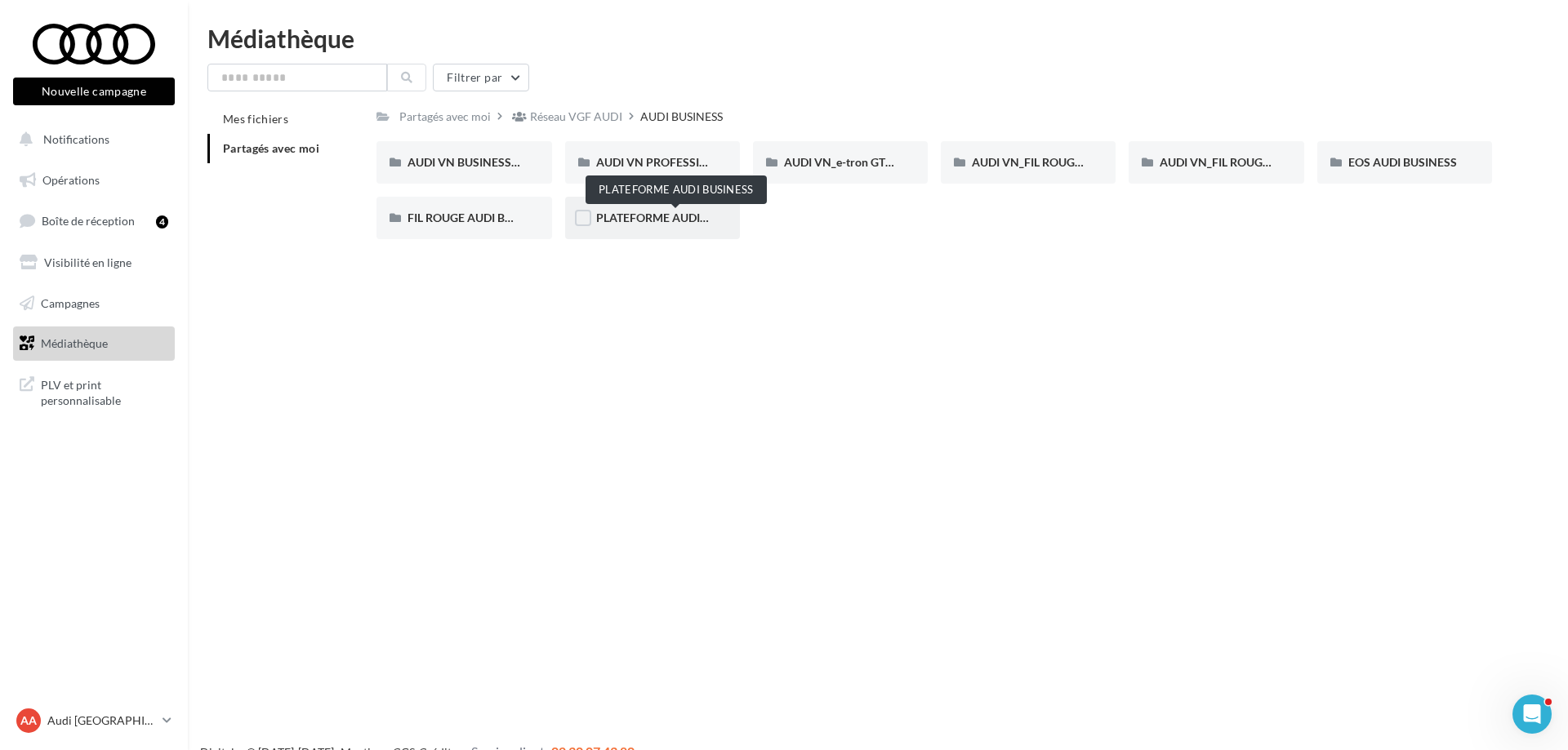
click at [639, 221] on span "PLATEFORME AUDI BUSINESS" at bounding box center [677, 218] width 161 height 14
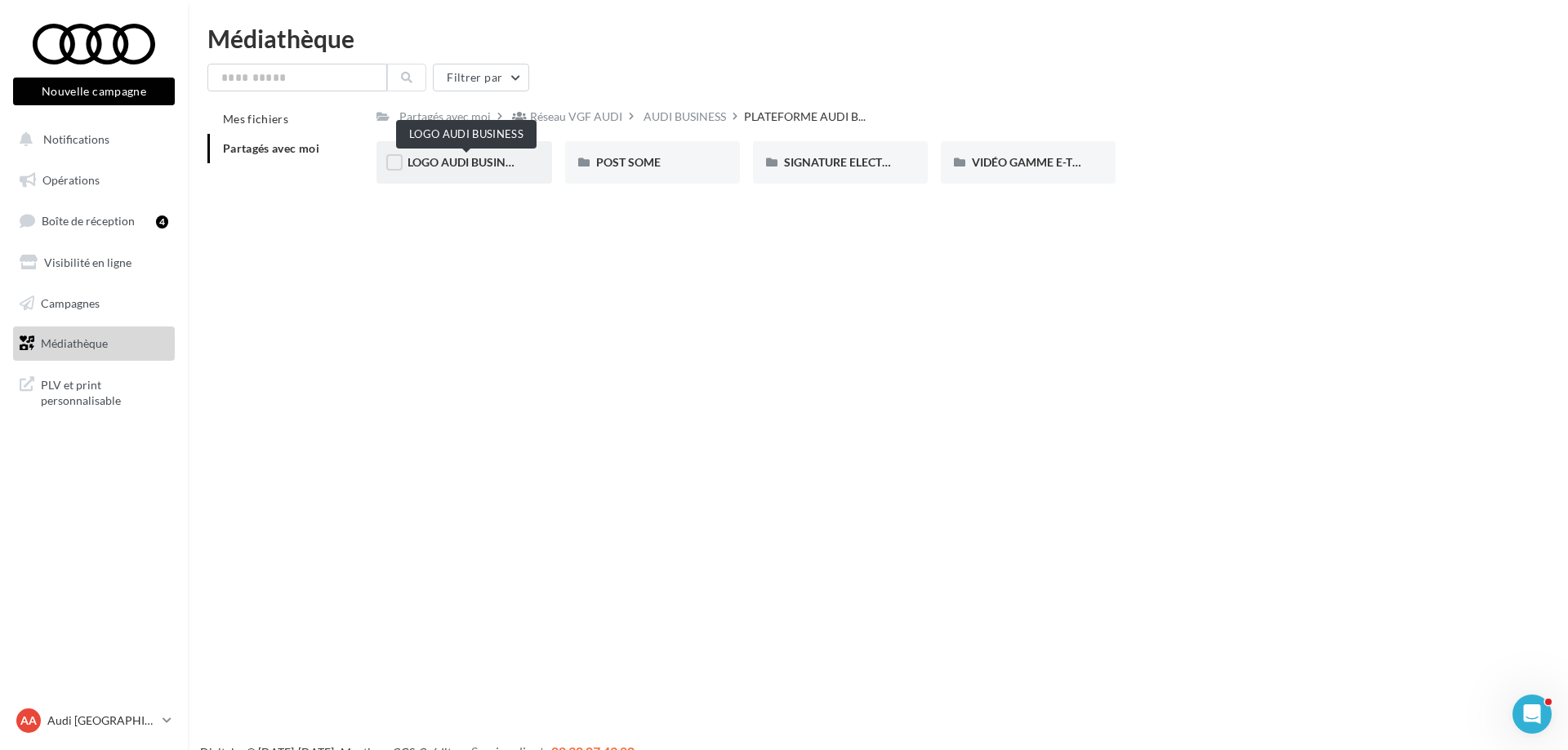
click at [505, 164] on span "LOGO AUDI BUSINESS" at bounding box center [466, 162] width 118 height 14
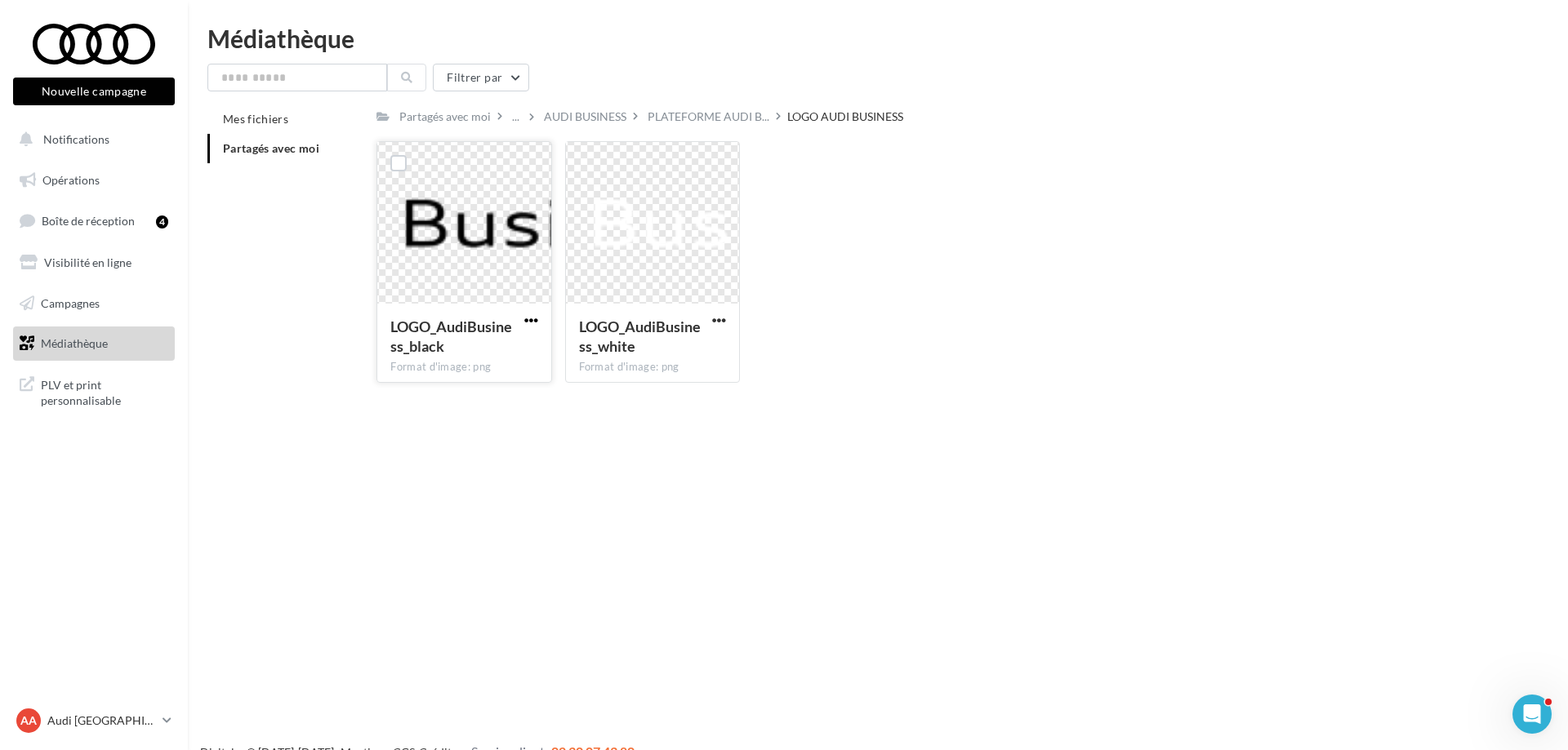
click at [531, 325] on span "button" at bounding box center [531, 320] width 14 height 14
drag, startPoint x: 467, startPoint y: 359, endPoint x: 495, endPoint y: 353, distance: 28.6
click at [469, 358] on button "Télécharger" at bounding box center [460, 353] width 164 height 43
click at [711, 317] on button "button" at bounding box center [719, 321] width 21 height 16
click at [702, 347] on button "Télécharger" at bounding box center [647, 353] width 164 height 43
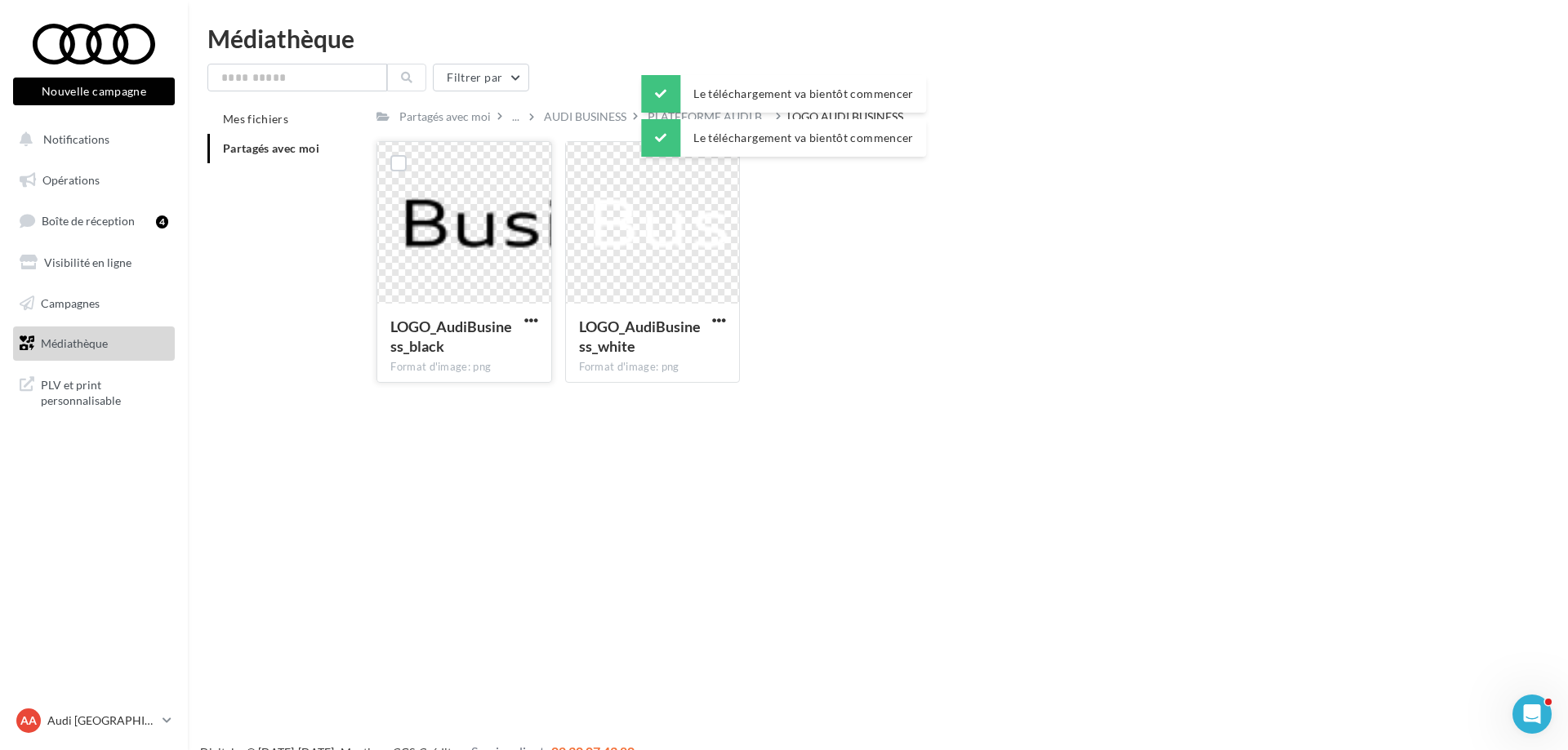
click at [694, 112] on div "Le téléchargement va bientôt commencer" at bounding box center [784, 94] width 285 height 38
click at [601, 112] on div "AUDI BUSINESS" at bounding box center [585, 117] width 82 height 16
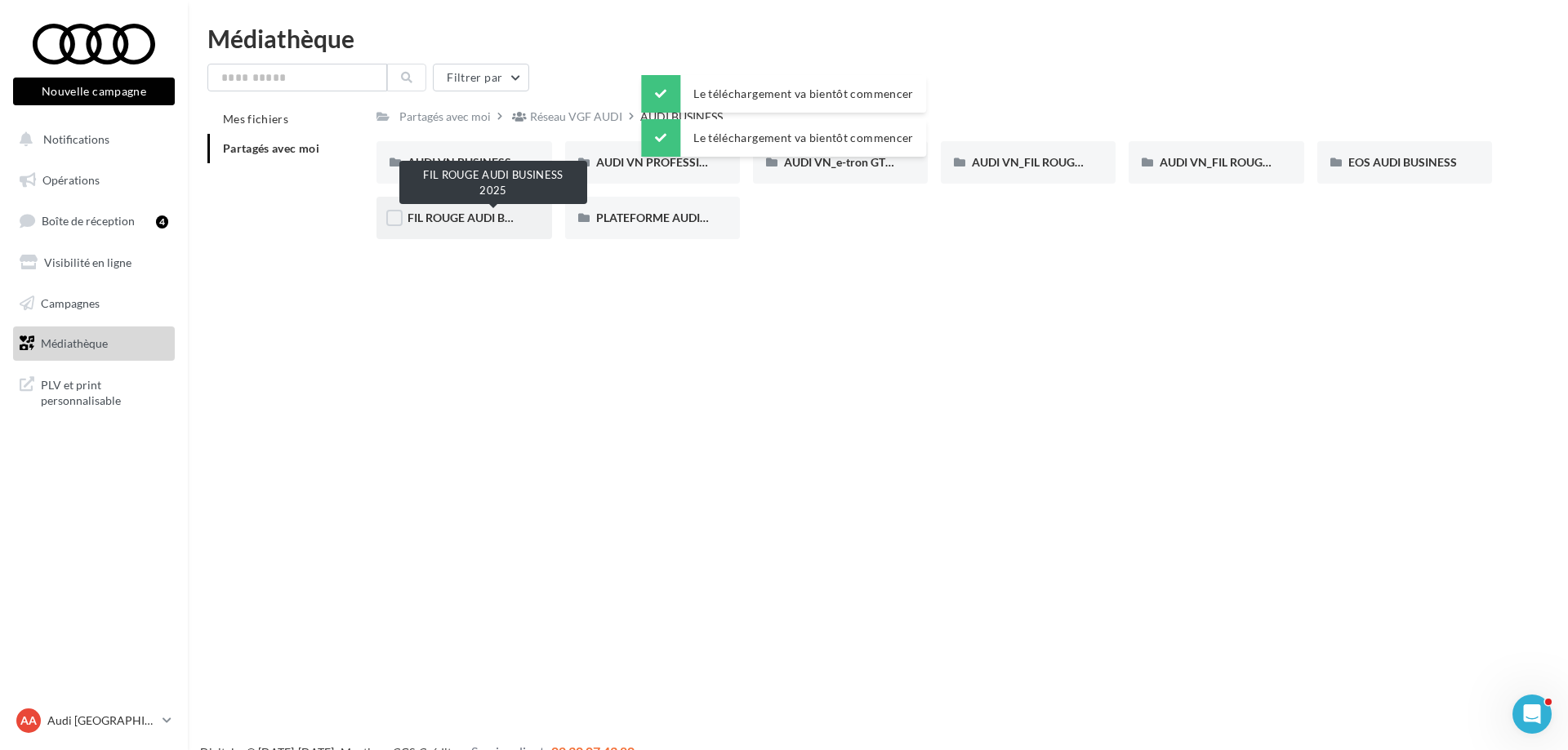
click at [502, 216] on span "FIL ROUGE AUDI BUSINESS 2025" at bounding box center [494, 218] width 172 height 14
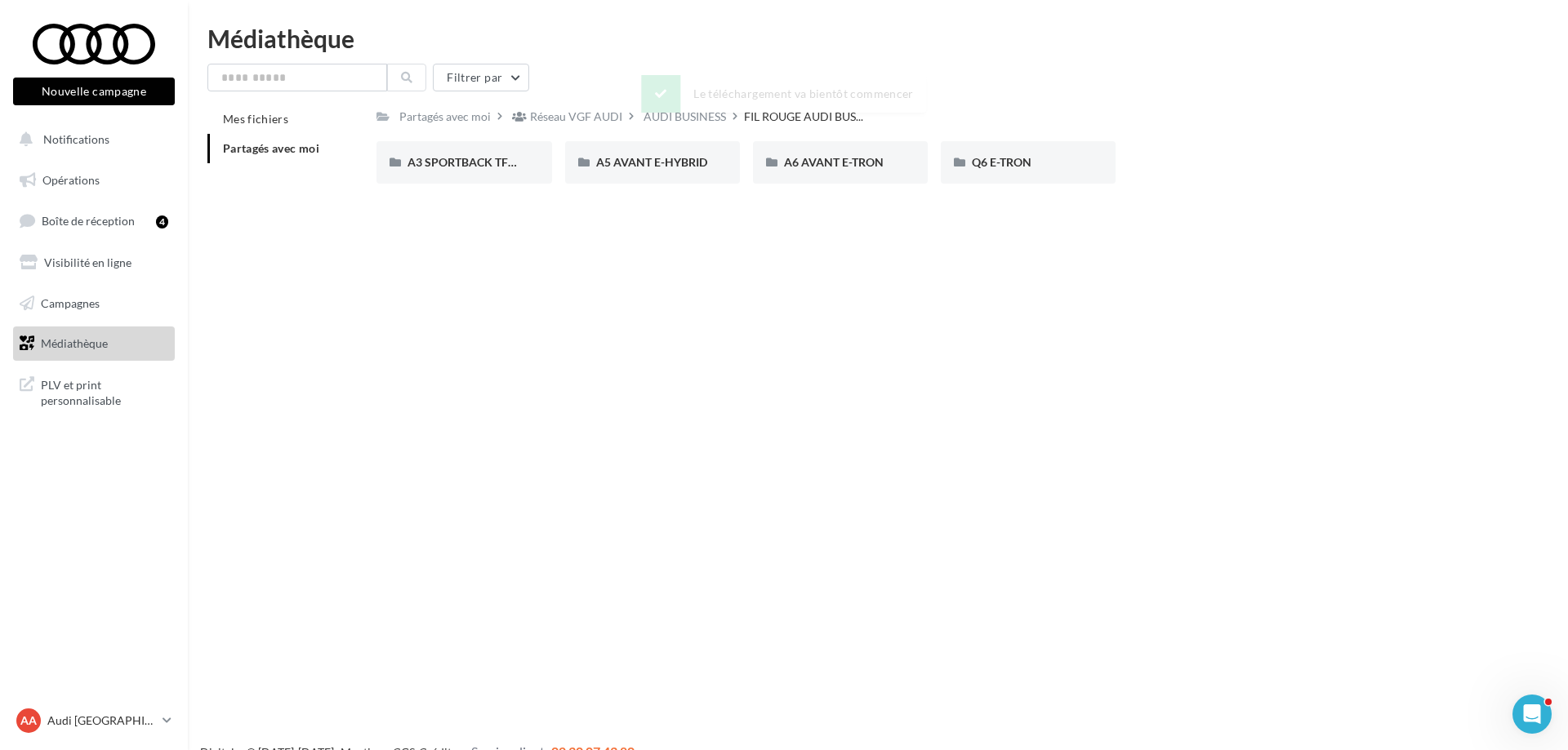
click at [655, 117] on div "Le téléchargement va bientôt commencer" at bounding box center [784, 97] width 285 height 45
click at [657, 121] on div "AUDI BUSINESS" at bounding box center [684, 117] width 82 height 16
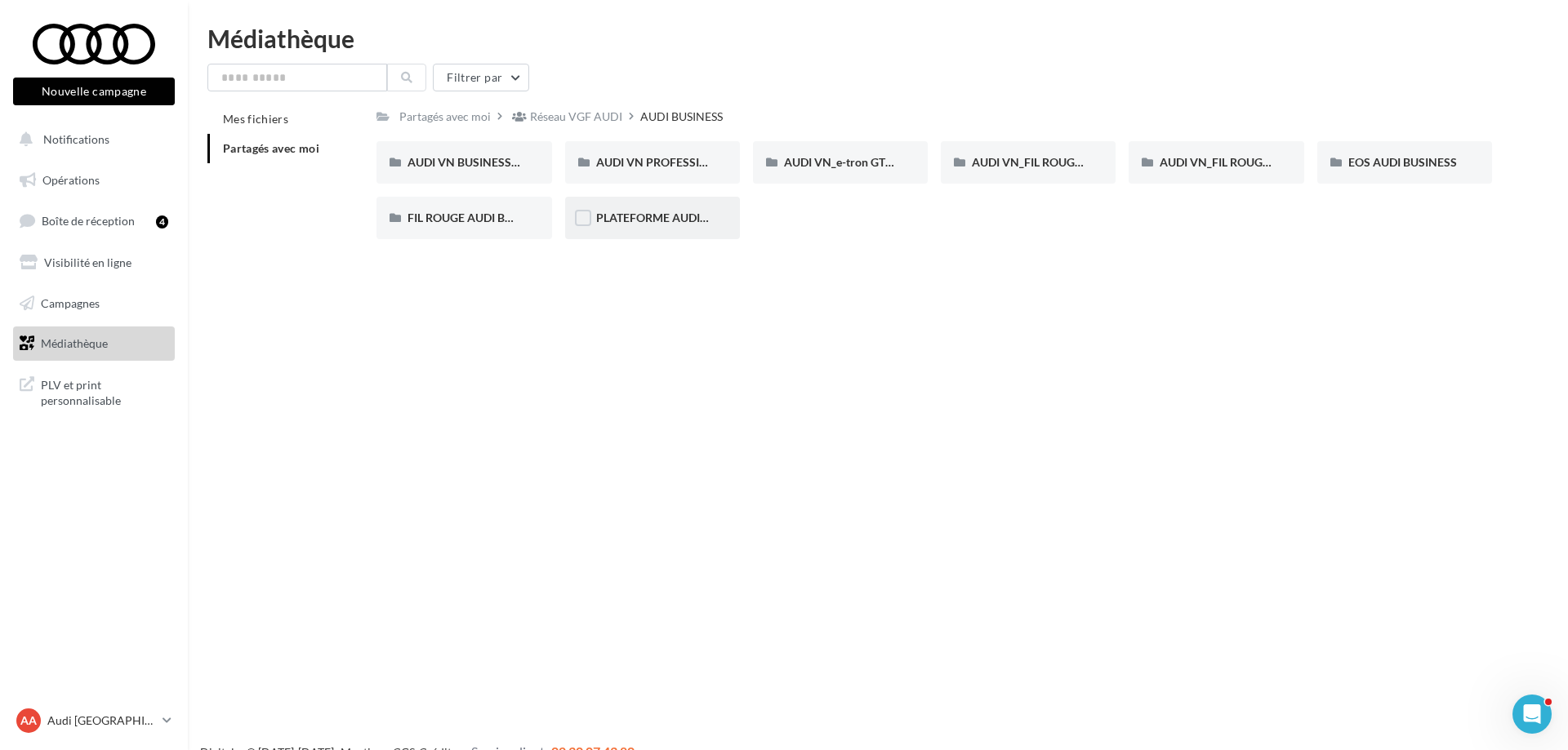
click at [677, 228] on div "PLATEFORME AUDI BUSINESS" at bounding box center [652, 218] width 174 height 43
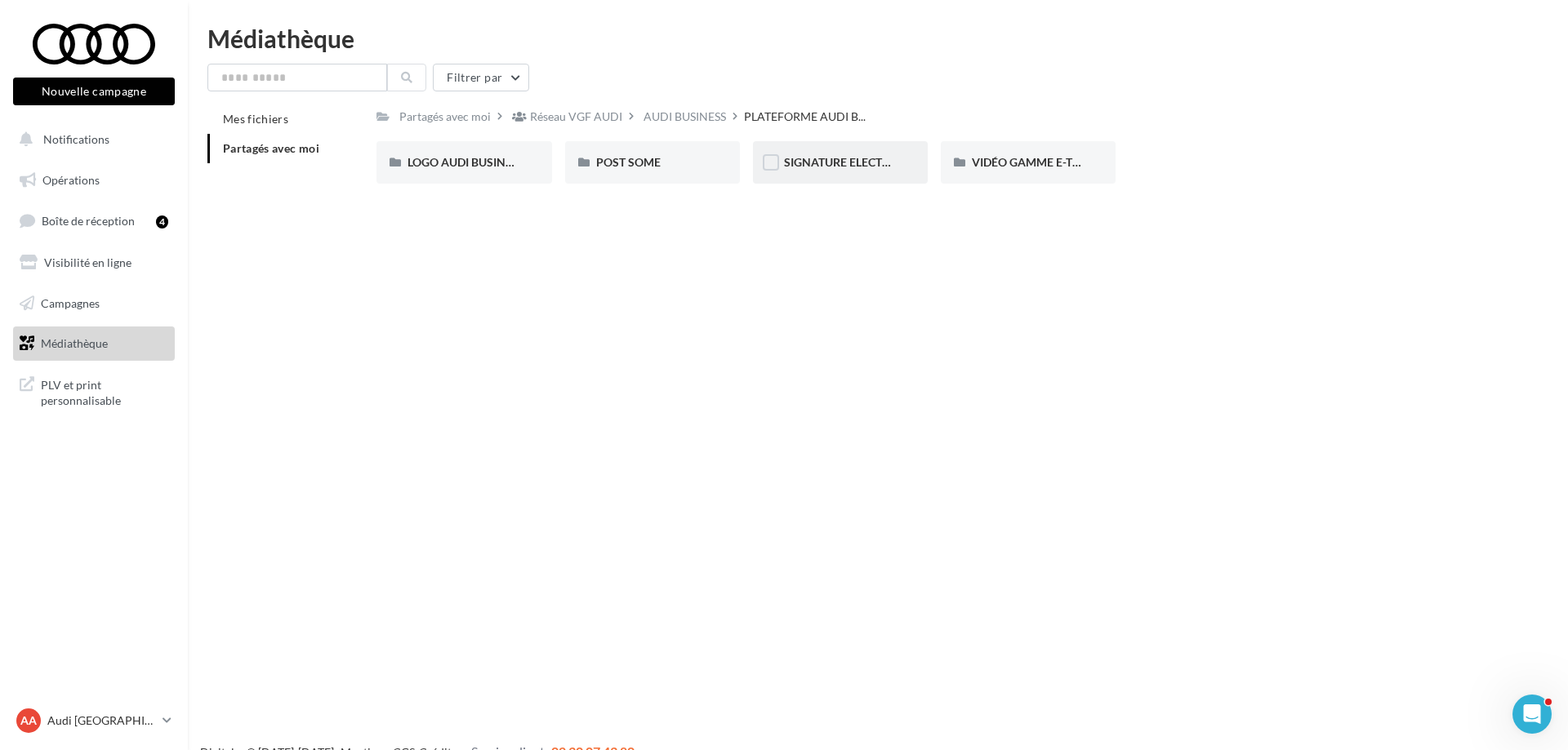
click at [898, 168] on div "SIGNATURE ELECTRONIQUE" at bounding box center [840, 162] width 174 height 43
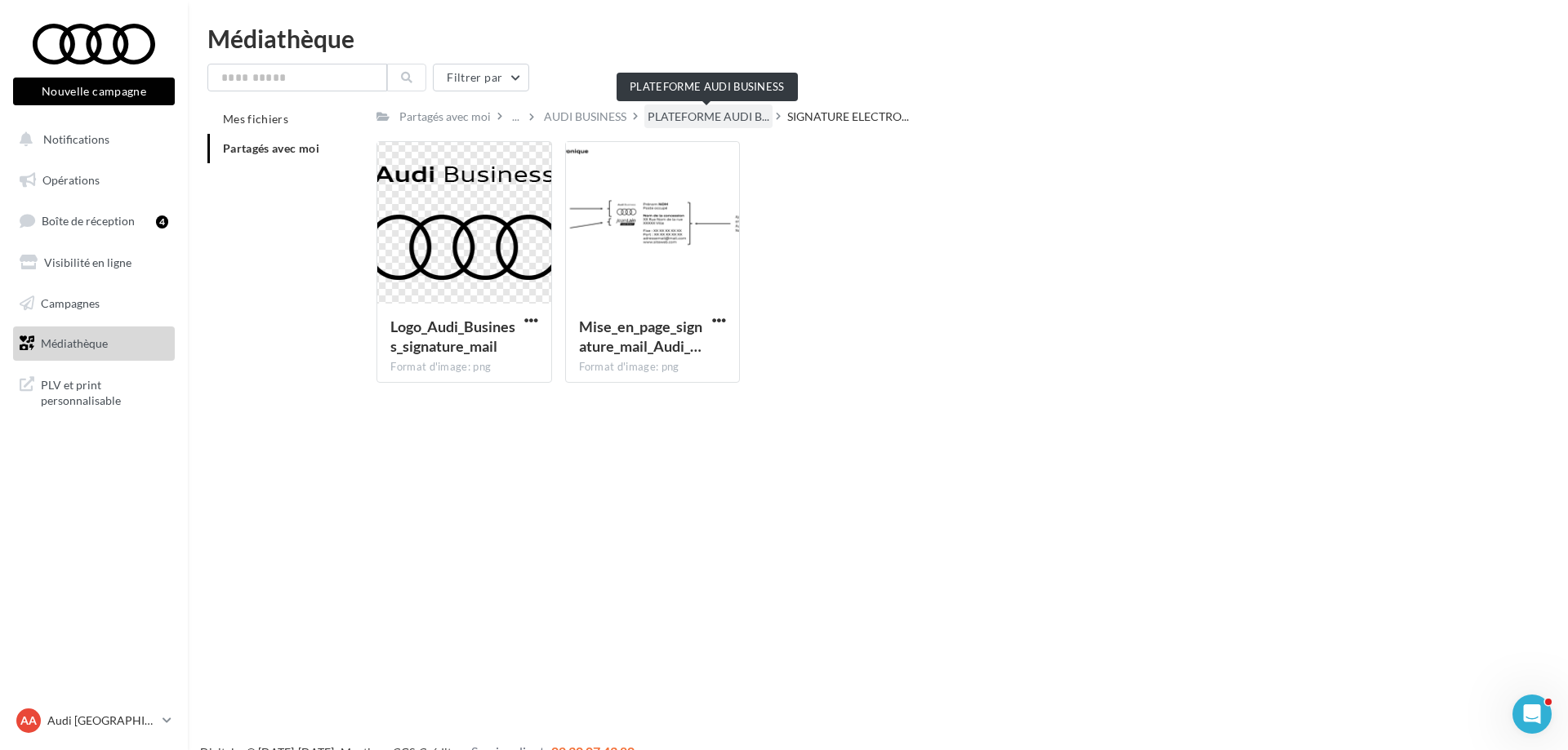
click at [744, 113] on span "PLATEFORME AUDI B..." at bounding box center [708, 117] width 122 height 16
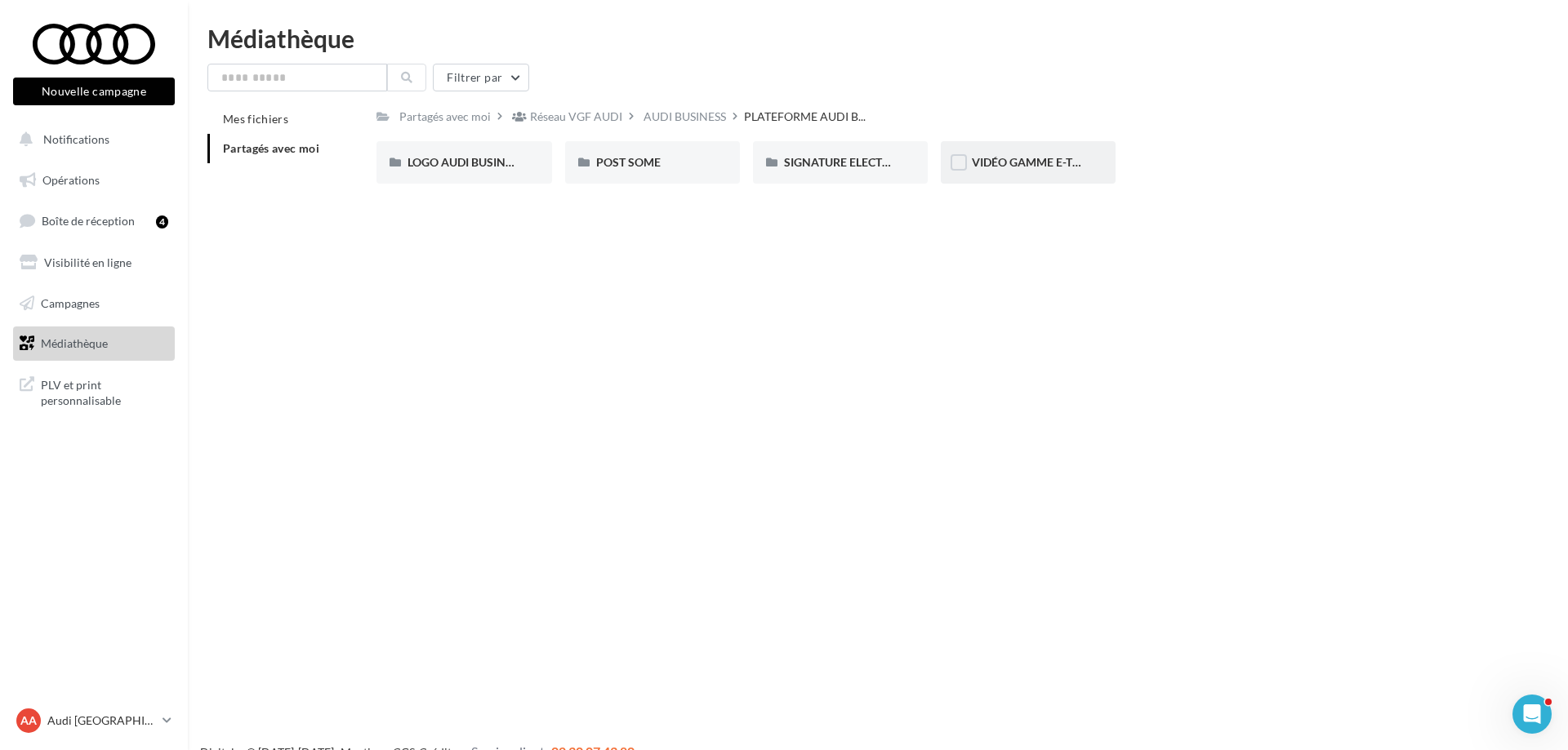
click at [1016, 154] on div "VIDÉO GAMME E-TRON" at bounding box center [1028, 162] width 174 height 43
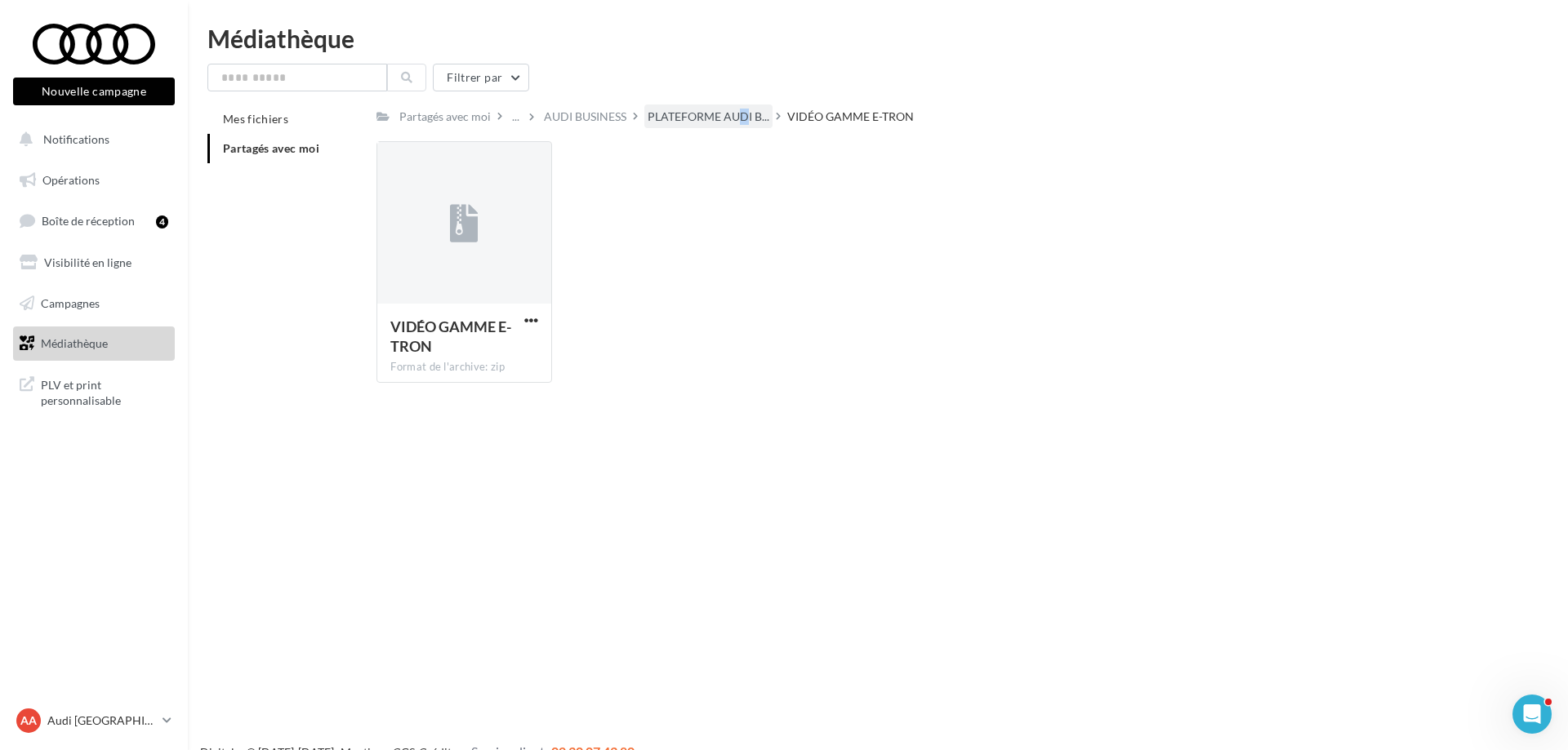
click at [733, 119] on span "PLATEFORME AUDI B..." at bounding box center [708, 117] width 122 height 16
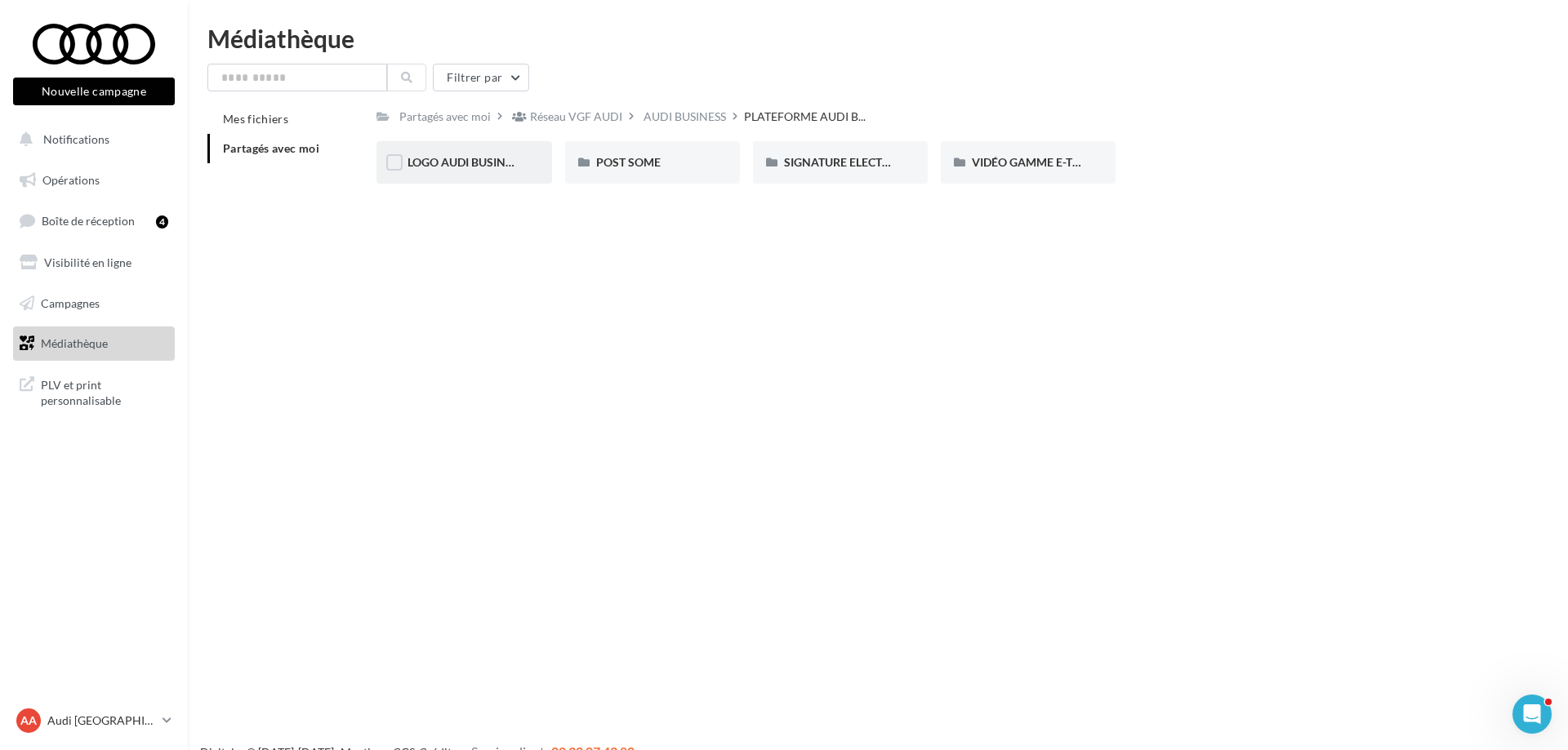
click at [467, 164] on span "LOGO AUDI BUSINESS" at bounding box center [466, 162] width 118 height 14
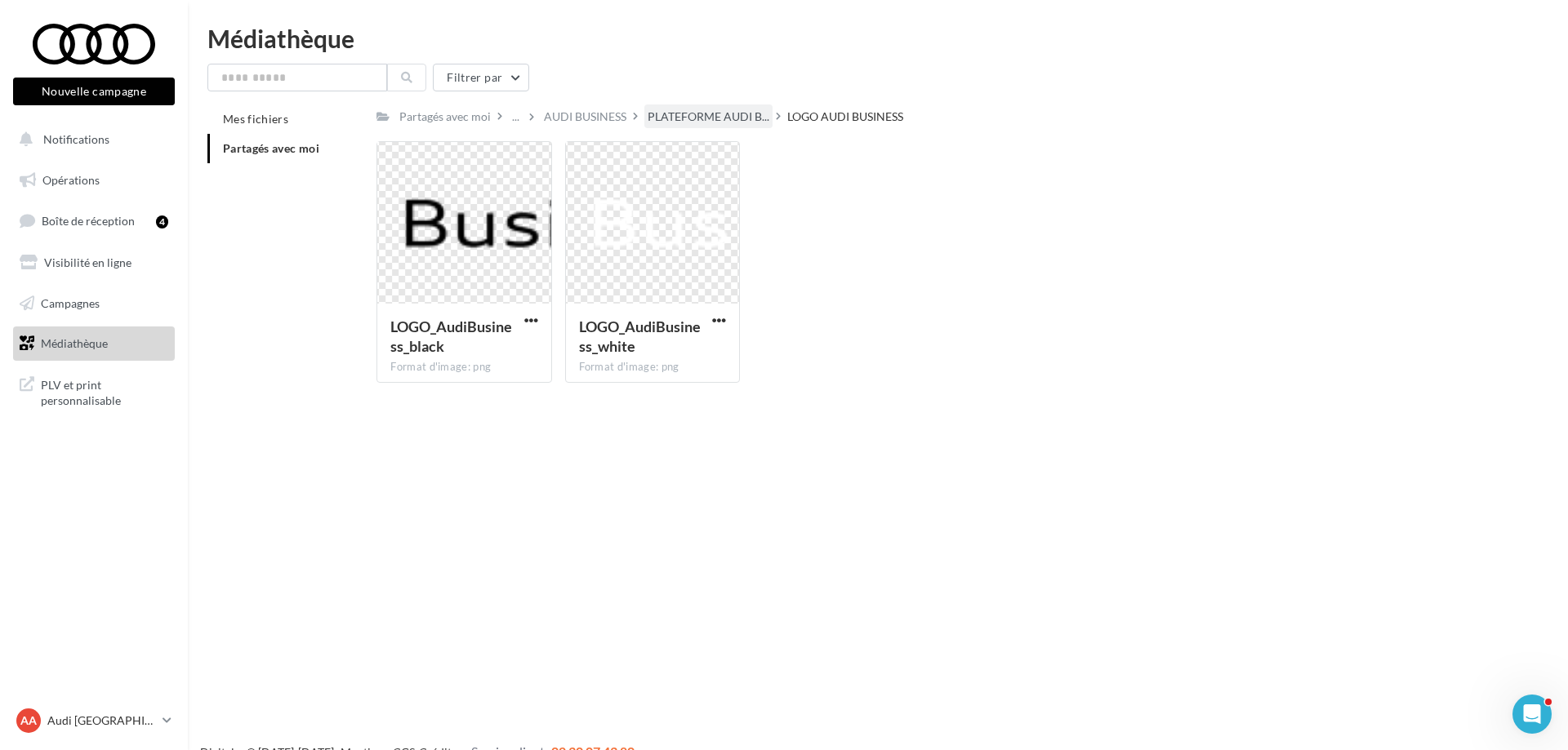
click at [734, 126] on div "PLATEFORME AUDI B..." at bounding box center [708, 116] width 128 height 24
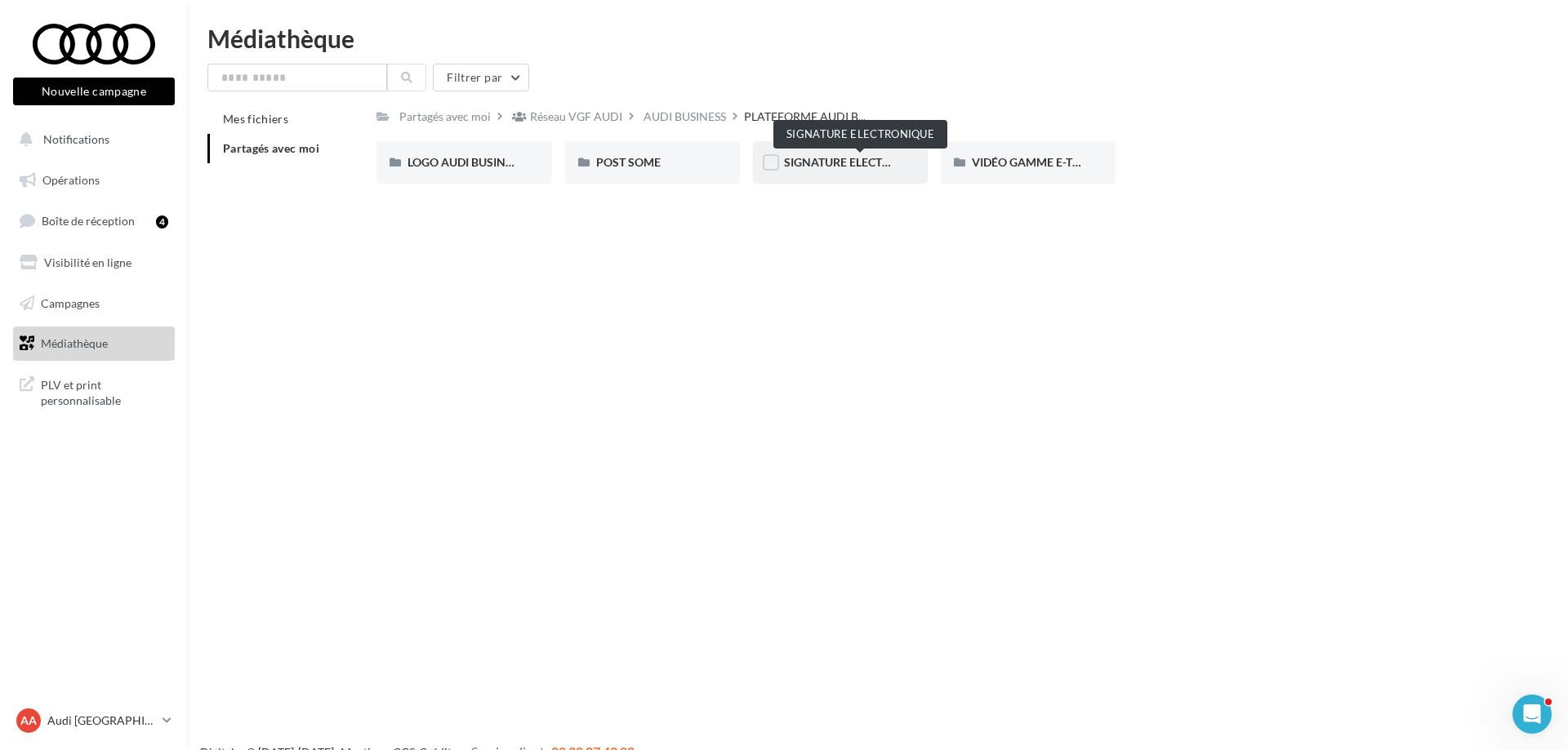
click at [853, 159] on span "SIGNATURE ELECTRONIQUE" at bounding box center [859, 162] width 151 height 14
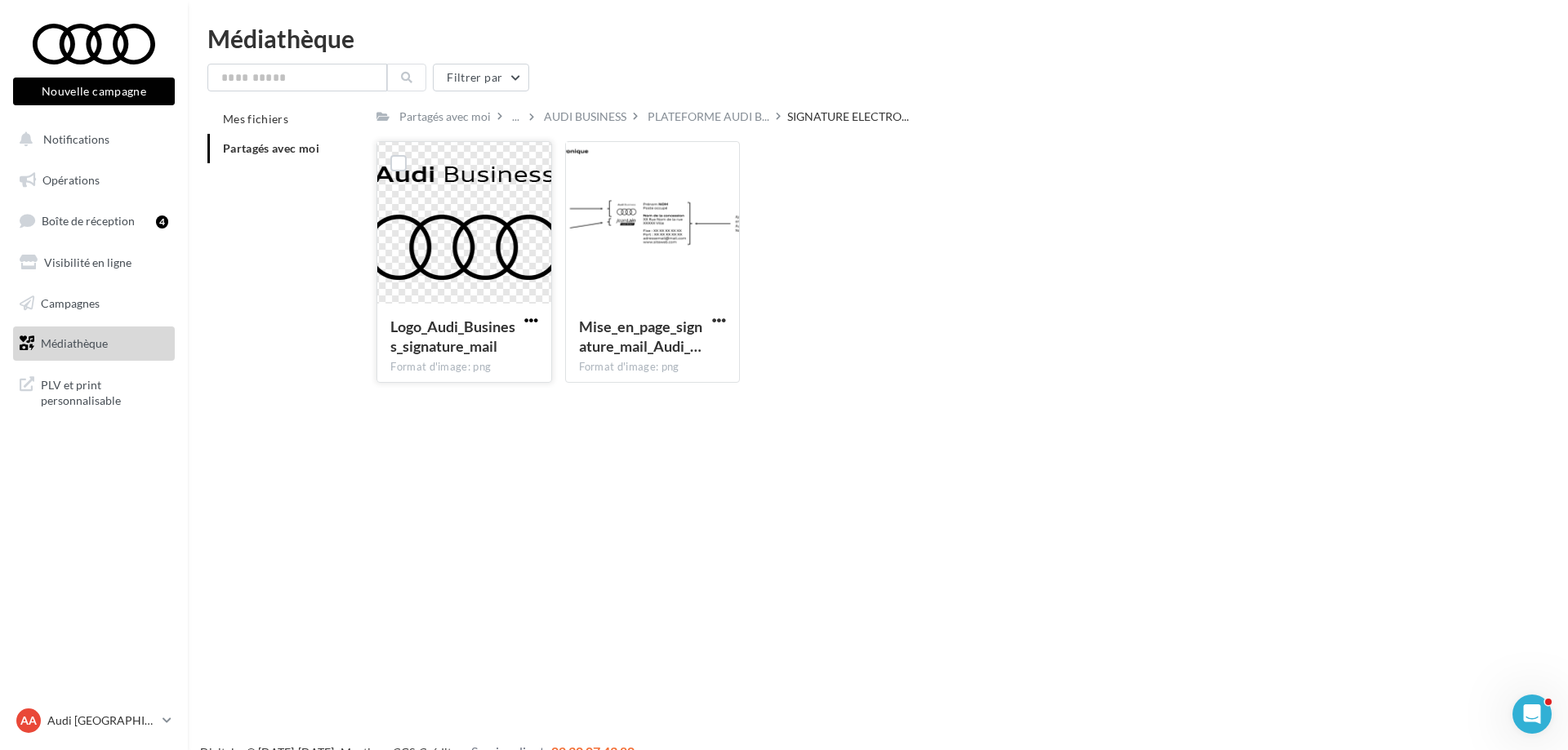
click at [531, 323] on span "button" at bounding box center [531, 320] width 14 height 14
click at [526, 341] on button "Télécharger" at bounding box center [460, 353] width 164 height 43
click at [731, 122] on span "PLATEFORME AUDI B..." at bounding box center [708, 117] width 122 height 16
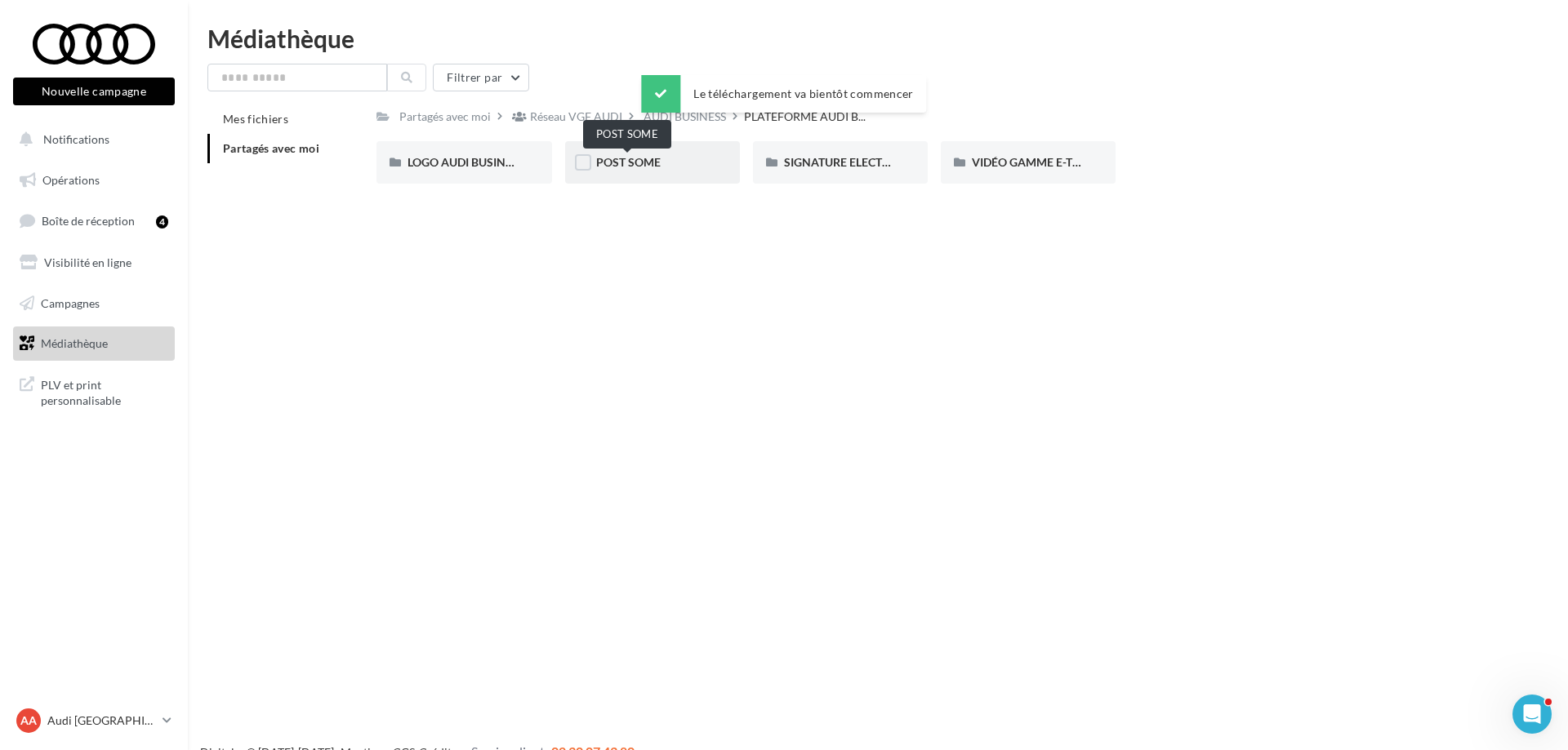
click at [653, 161] on span "POST SOME" at bounding box center [628, 162] width 64 height 14
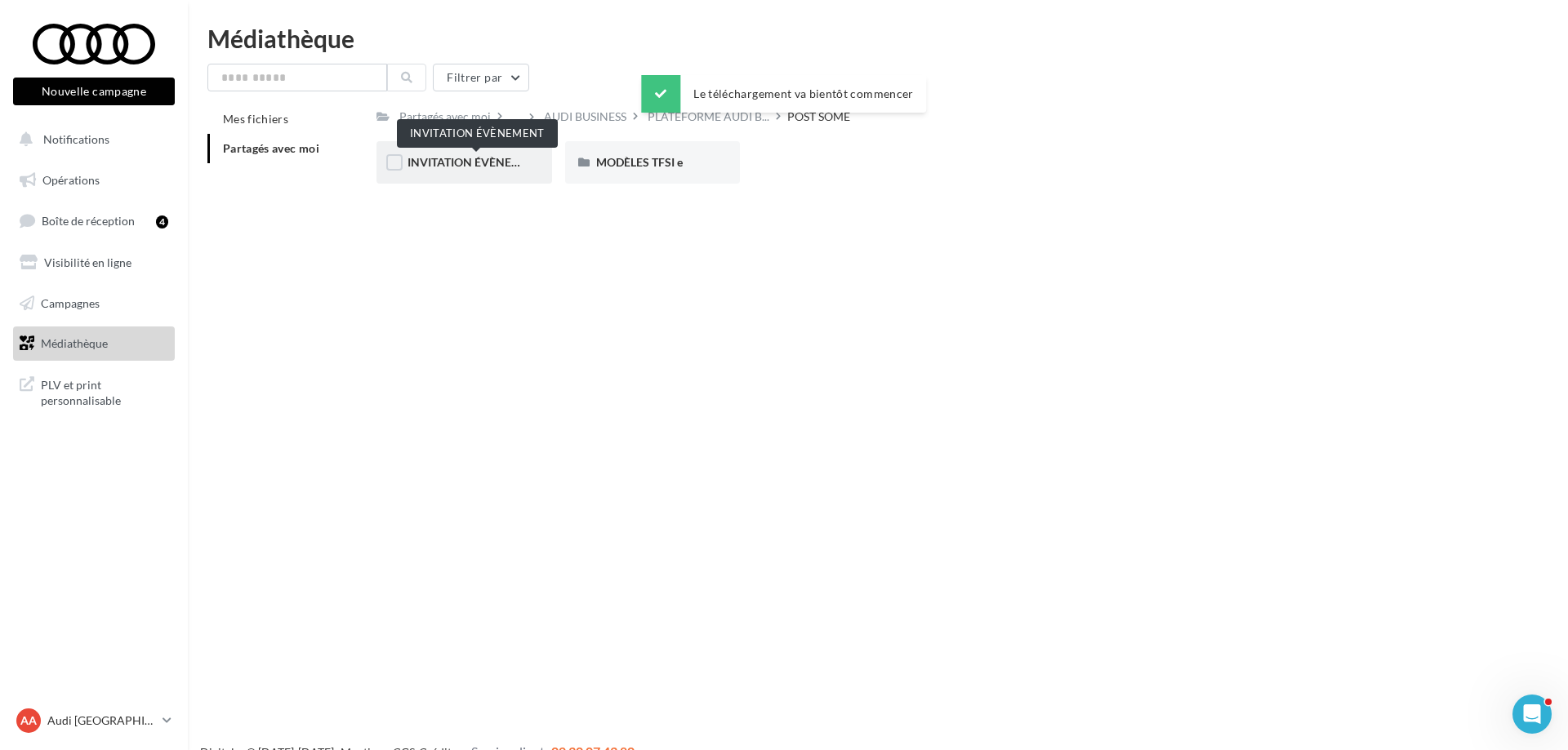
click at [514, 166] on span "INVITATION ÉVÈNEMENT" at bounding box center [476, 162] width 137 height 14
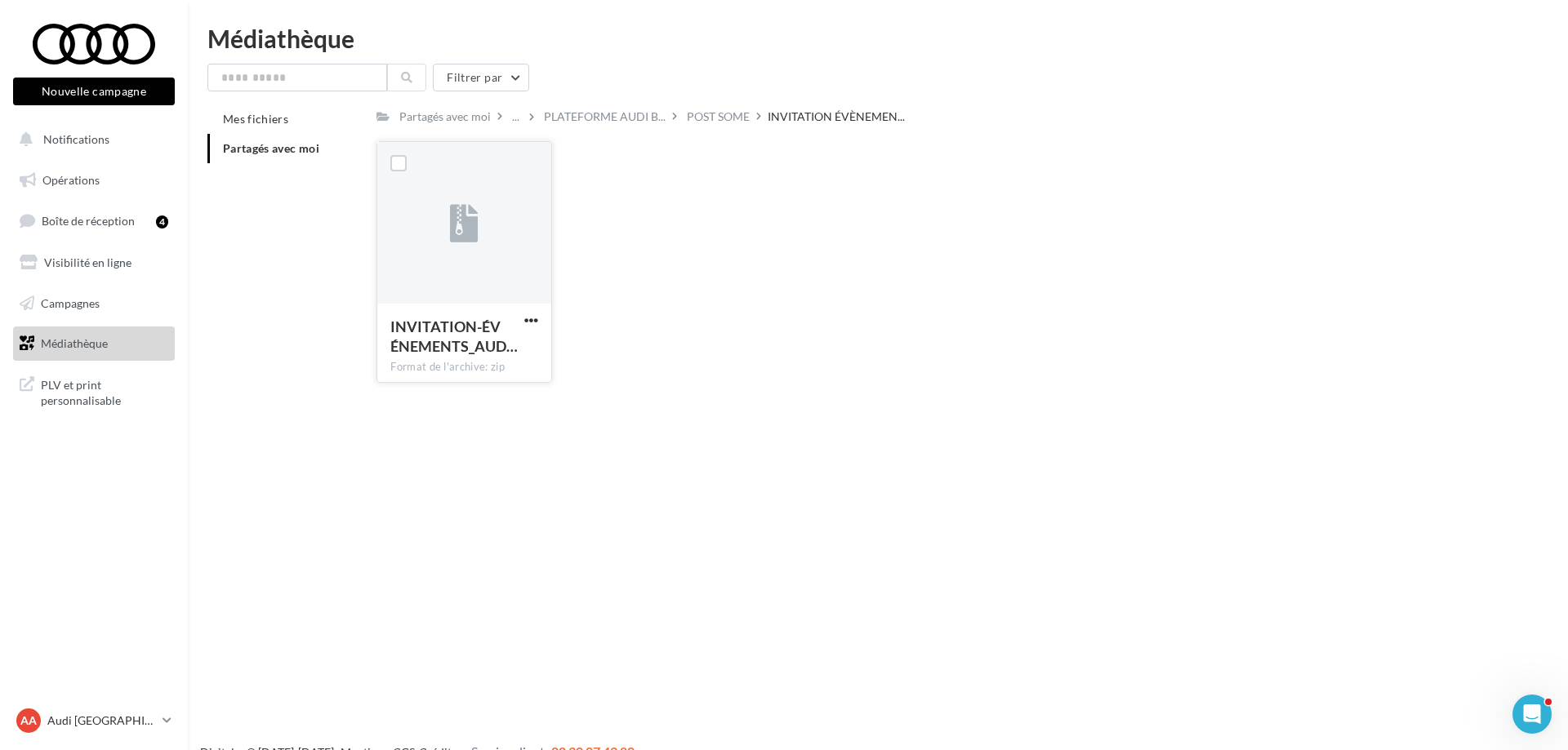
click at [545, 322] on div "INVITATION-ÉVÉNEMENTS_AUD… Format de l'archive: zip" at bounding box center [464, 342] width 173 height 76
click at [530, 322] on span "button" at bounding box center [531, 320] width 14 height 14
click at [515, 349] on button "Télécharger" at bounding box center [460, 353] width 164 height 43
click at [712, 129] on div "Partagés avec moi ... PLATEFORME AUDI B... POST SOME INVITATION ÉVÈNEMEN... Rs …" at bounding box center [935, 250] width 1116 height 291
click at [718, 123] on div "POST SOME" at bounding box center [718, 117] width 62 height 16
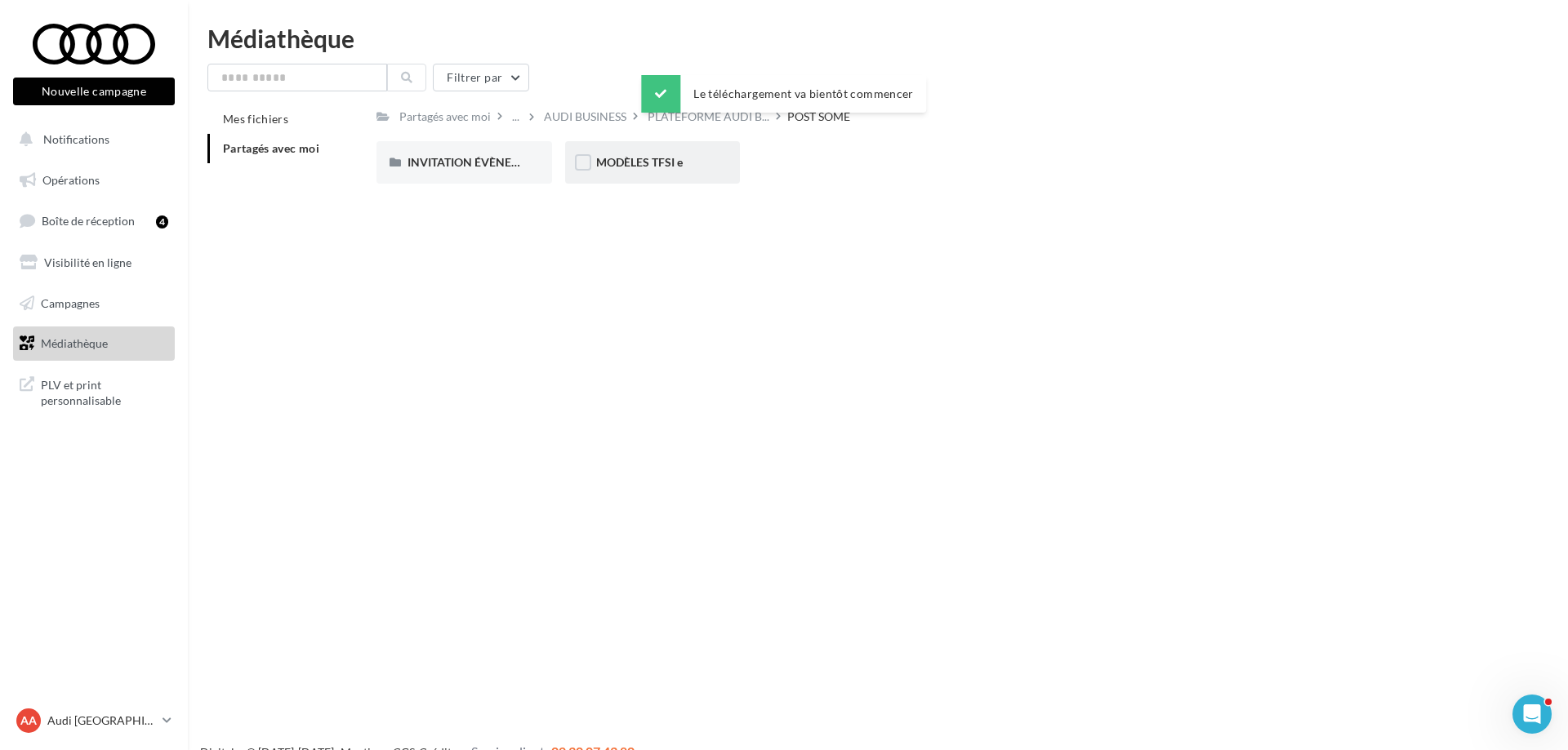
click at [667, 165] on span "MODÈLES TFSI e" at bounding box center [639, 162] width 86 height 14
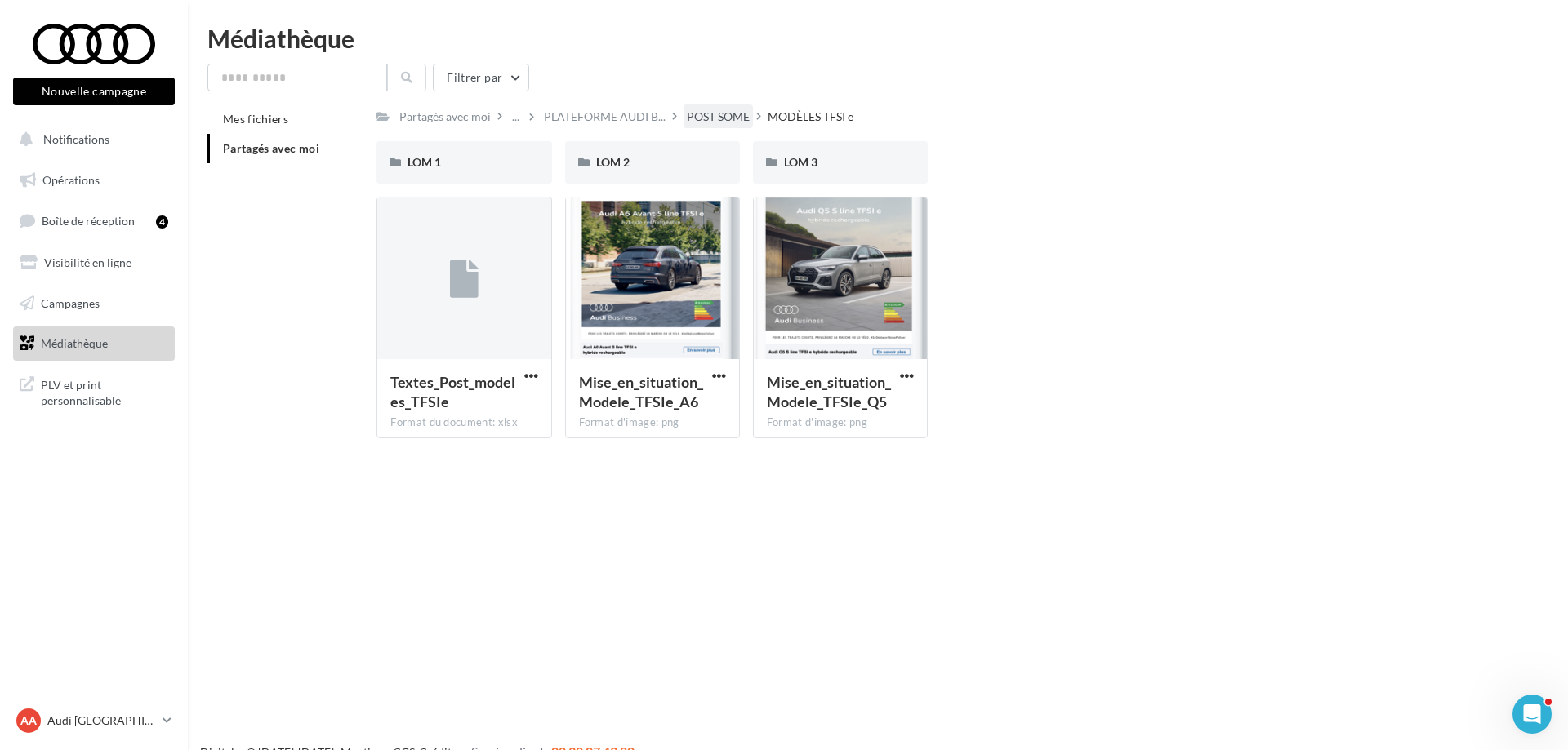
click at [708, 118] on div "POST SOME" at bounding box center [718, 117] width 62 height 16
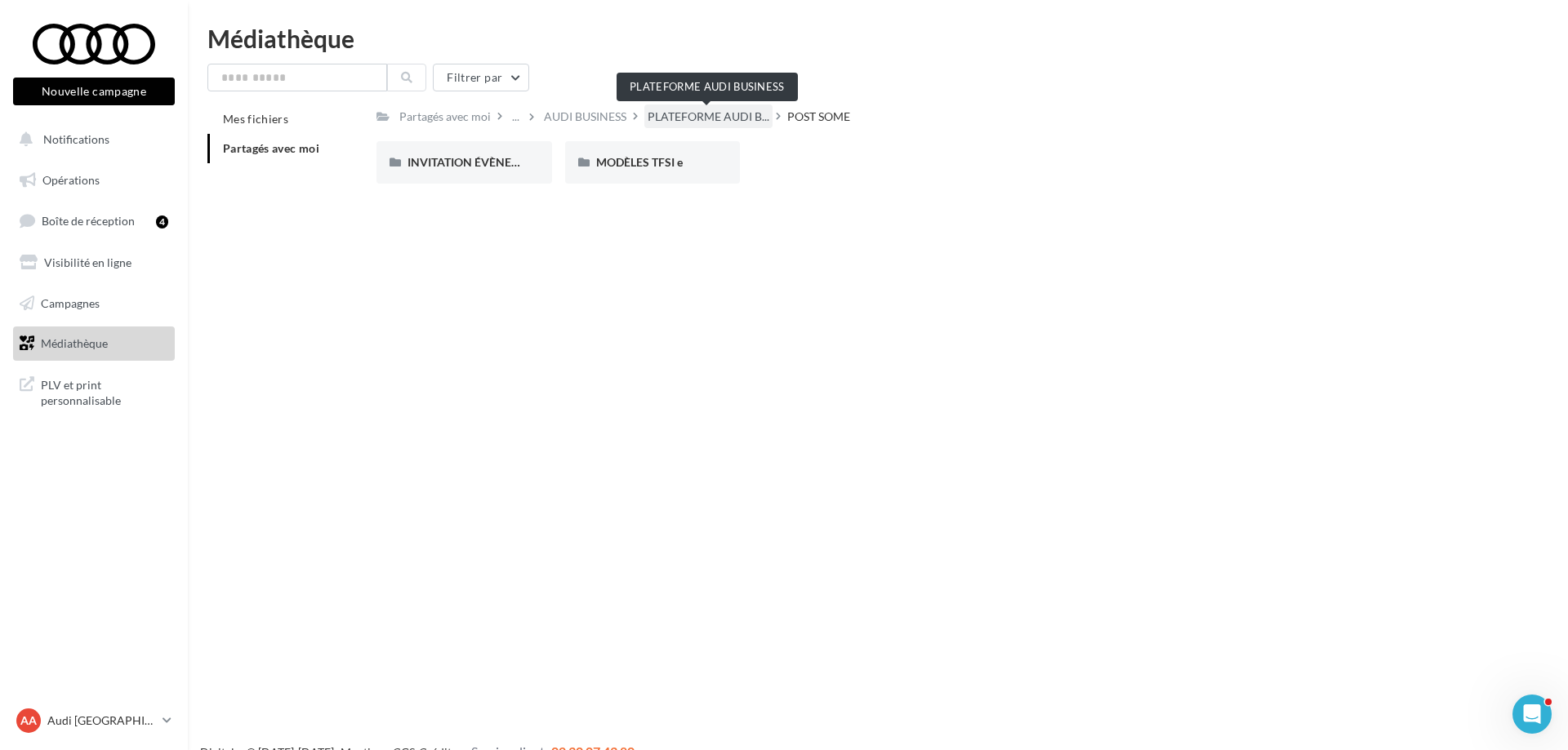
click at [728, 118] on span "PLATEFORME AUDI B..." at bounding box center [708, 117] width 122 height 16
